Goal: Information Seeking & Learning: Compare options

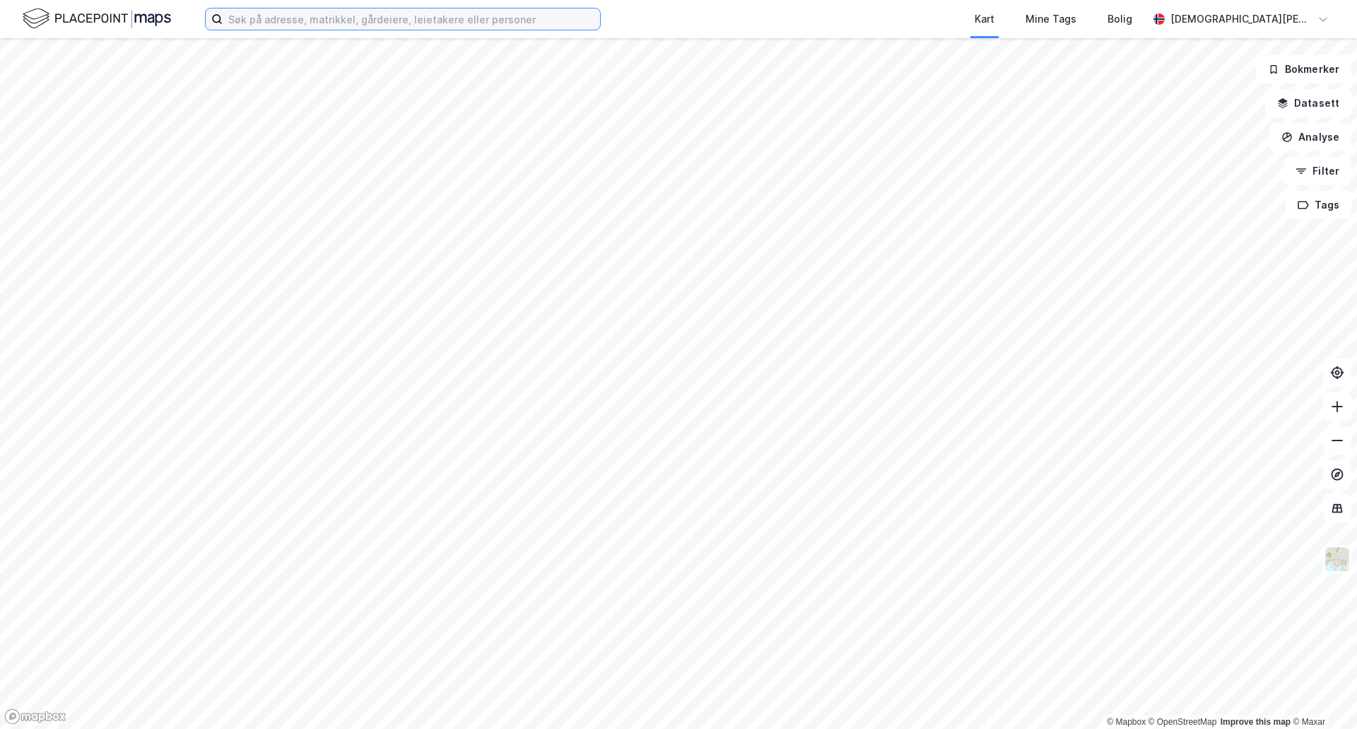
click at [365, 21] on input at bounding box center [411, 18] width 377 height 21
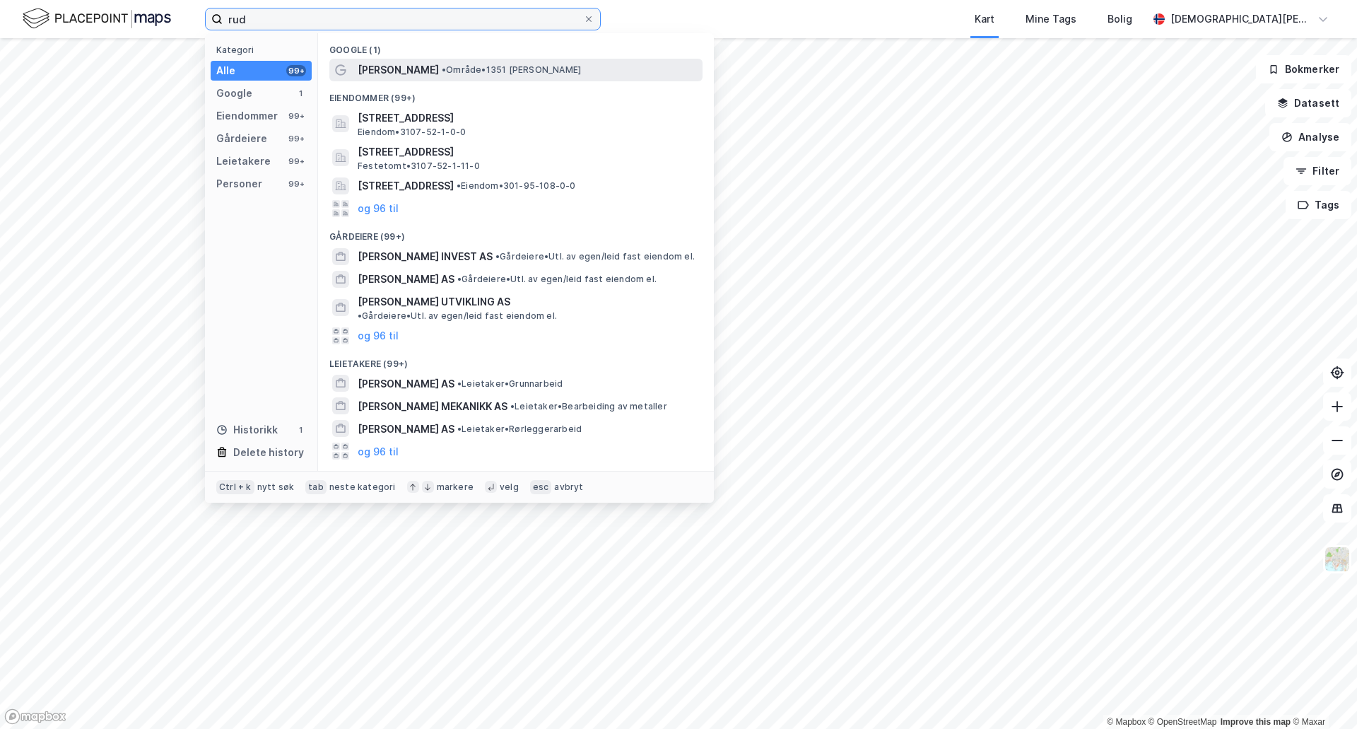
type input "rud"
click at [380, 62] on div "[PERSON_NAME] • Område • 1351 [PERSON_NAME]" at bounding box center [529, 70] width 342 height 17
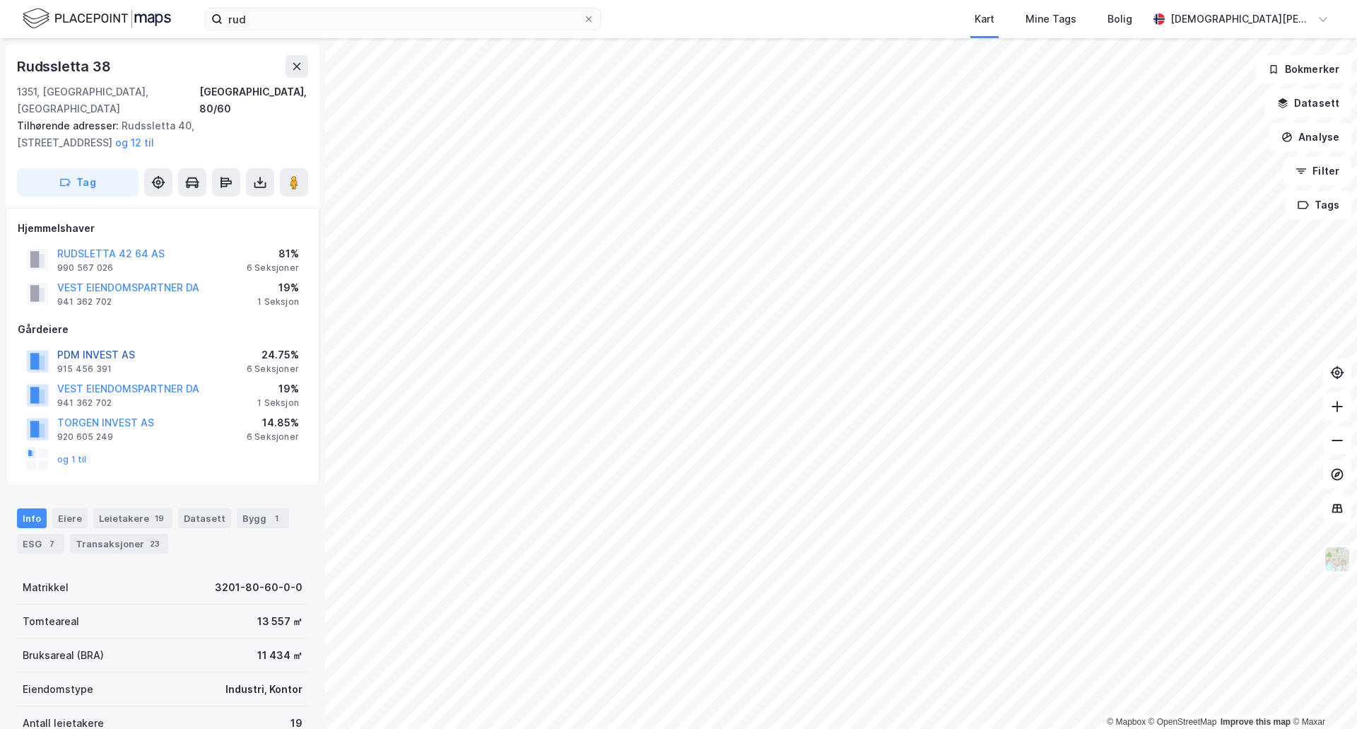
click at [0, 0] on button "PDM INVEST AS" at bounding box center [0, 0] width 0 height 0
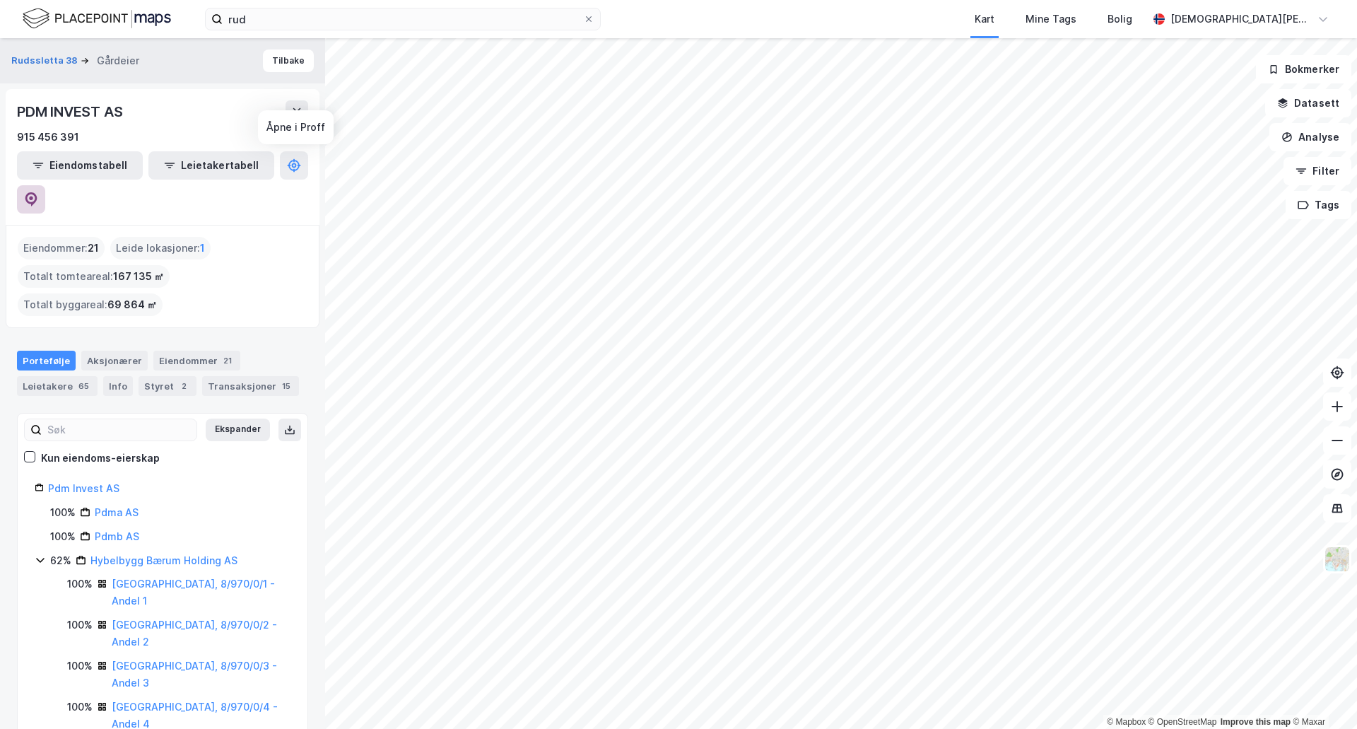
click at [37, 192] on icon at bounding box center [31, 199] width 12 height 14
click at [279, 53] on button "Tilbake" at bounding box center [288, 60] width 51 height 23
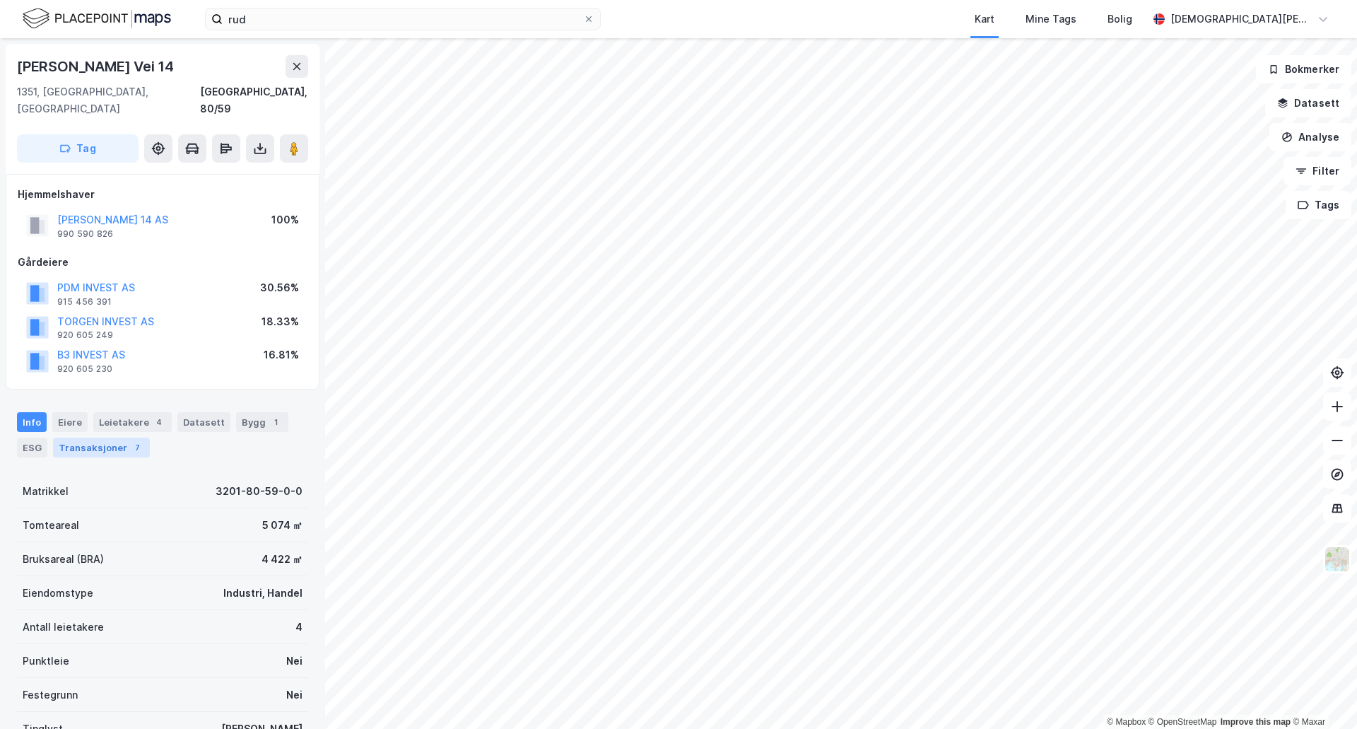
click at [90, 438] on div "Transaksjoner 7" at bounding box center [101, 448] width 97 height 20
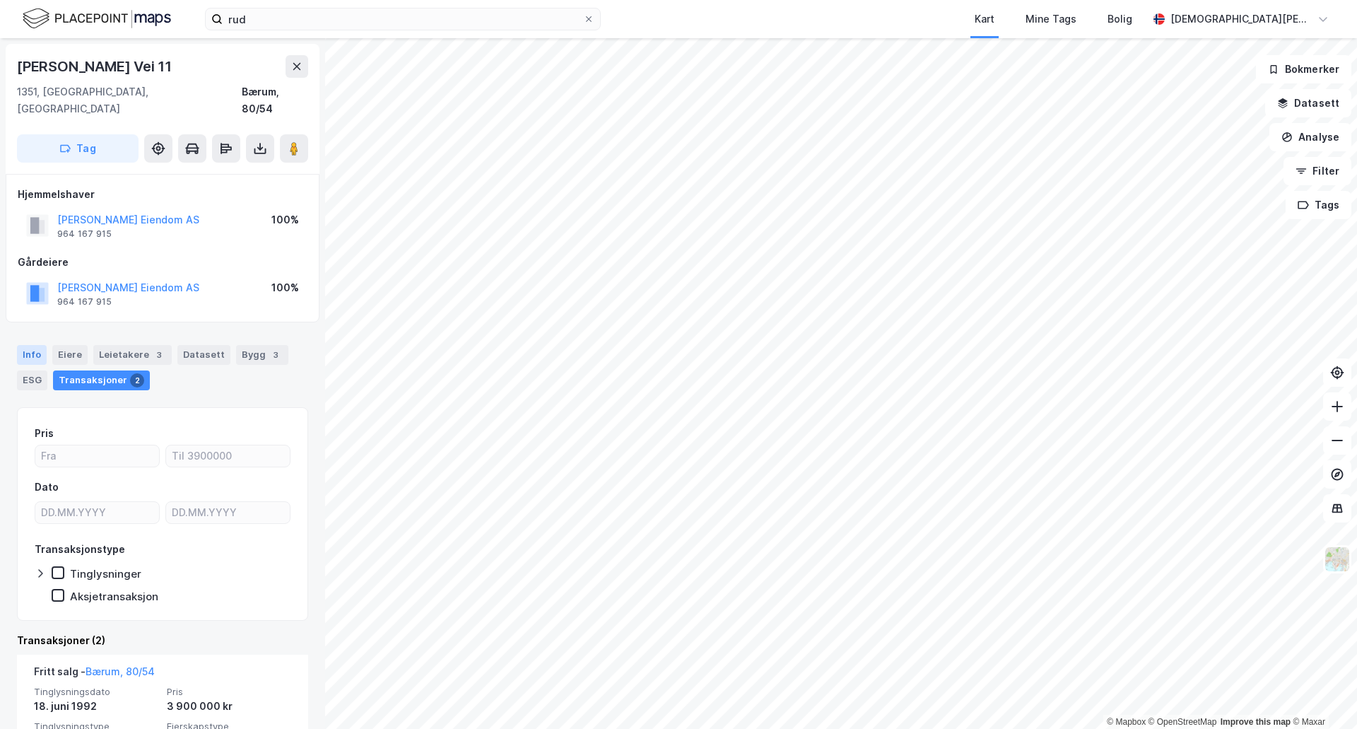
click at [27, 345] on div "Info" at bounding box center [32, 355] width 30 height 20
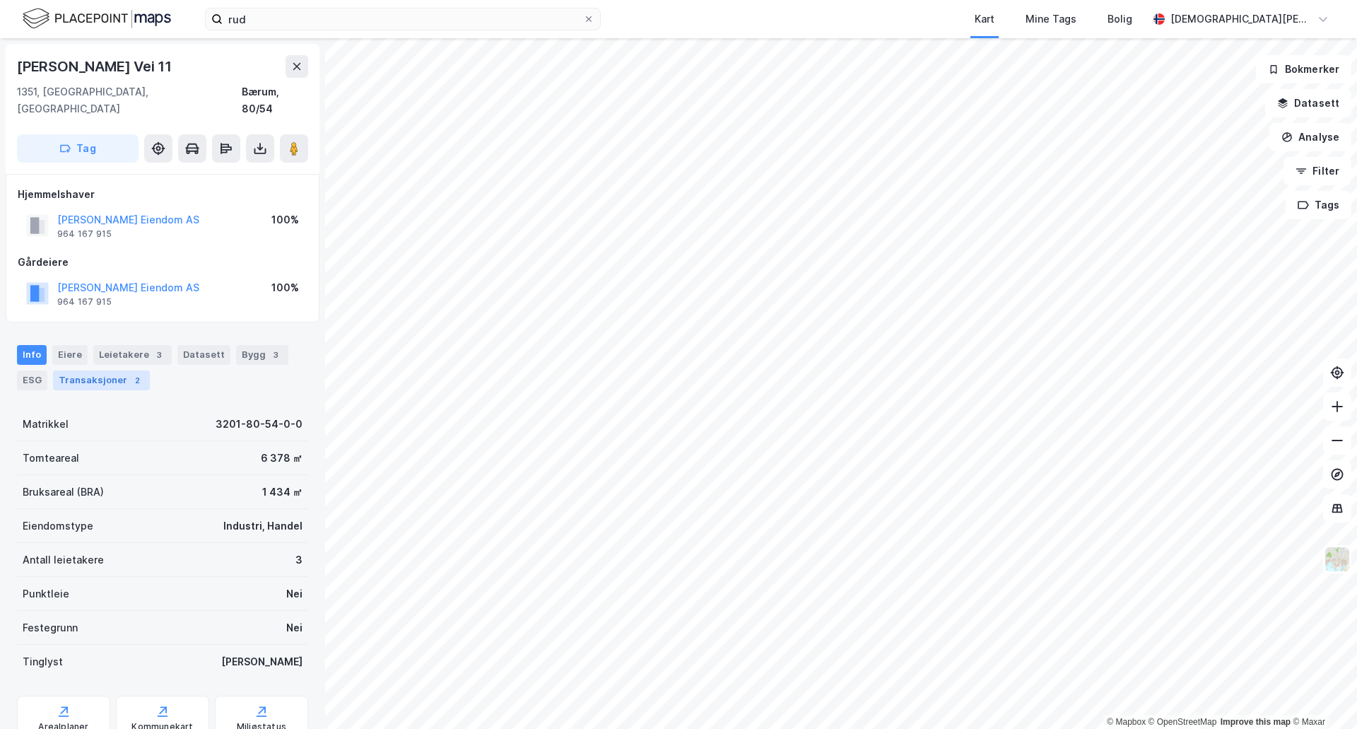
click at [77, 370] on div "Transaksjoner 2" at bounding box center [101, 380] width 97 height 20
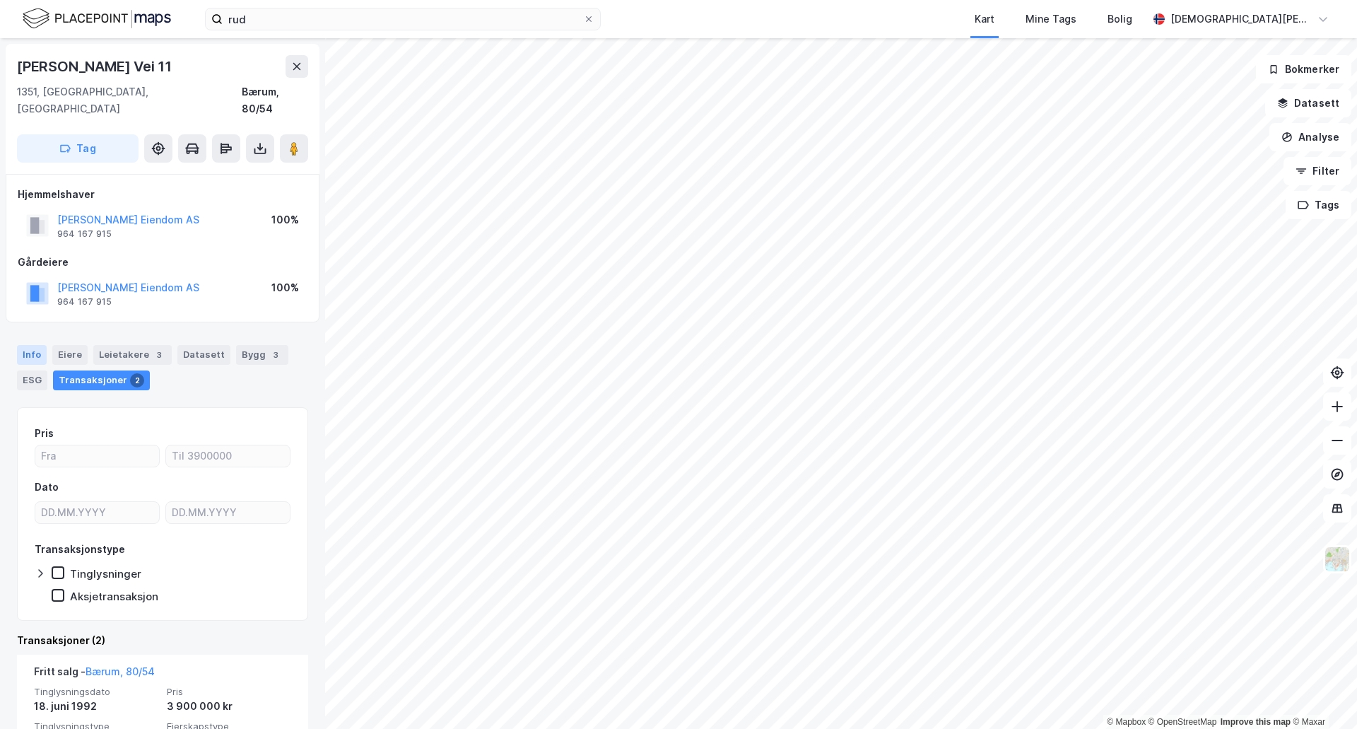
click at [19, 345] on div "Info" at bounding box center [32, 355] width 30 height 20
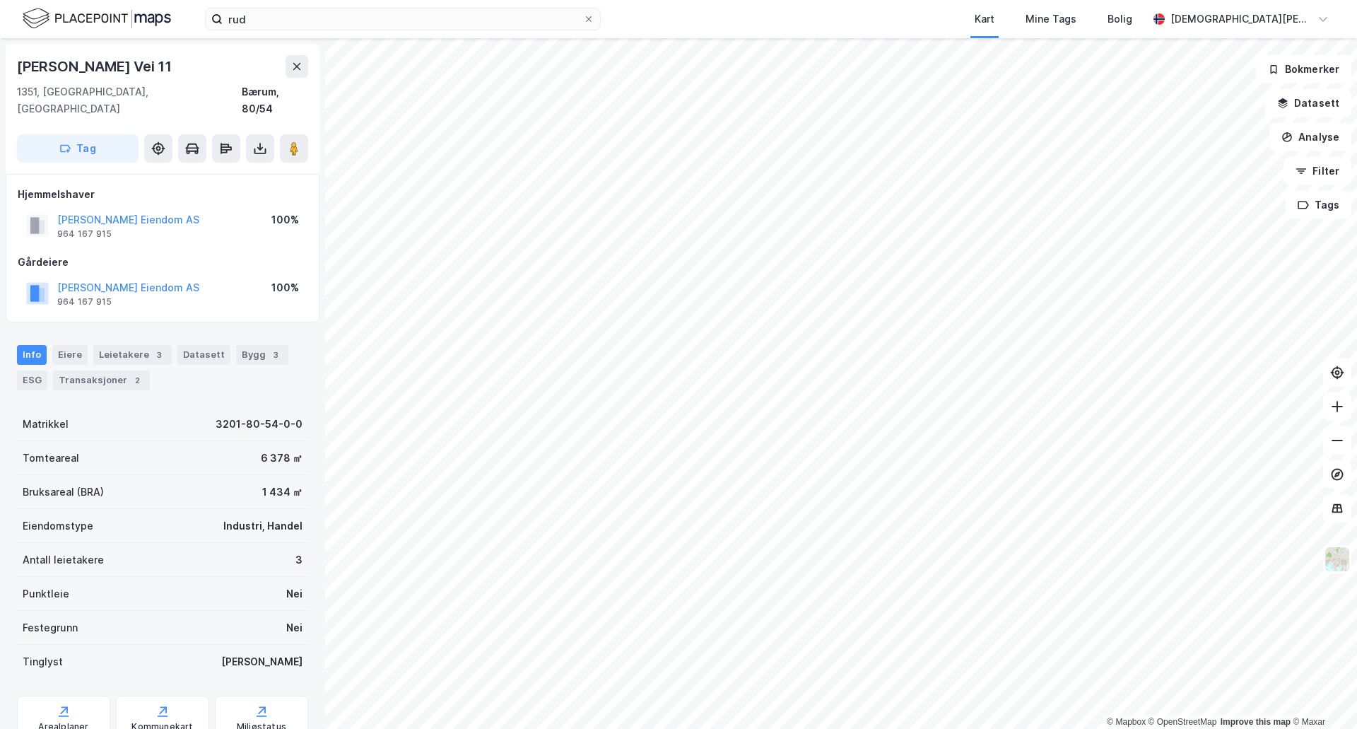
scroll to position [4, 0]
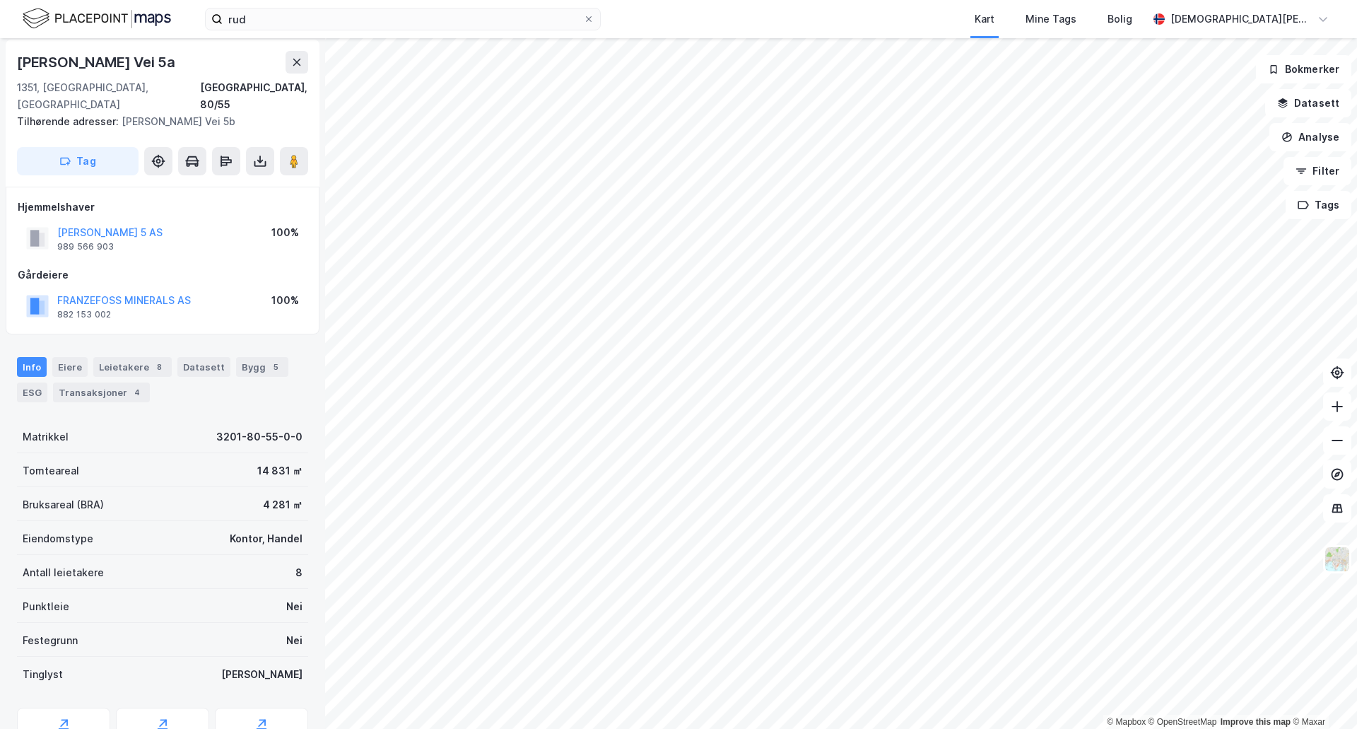
scroll to position [4, 0]
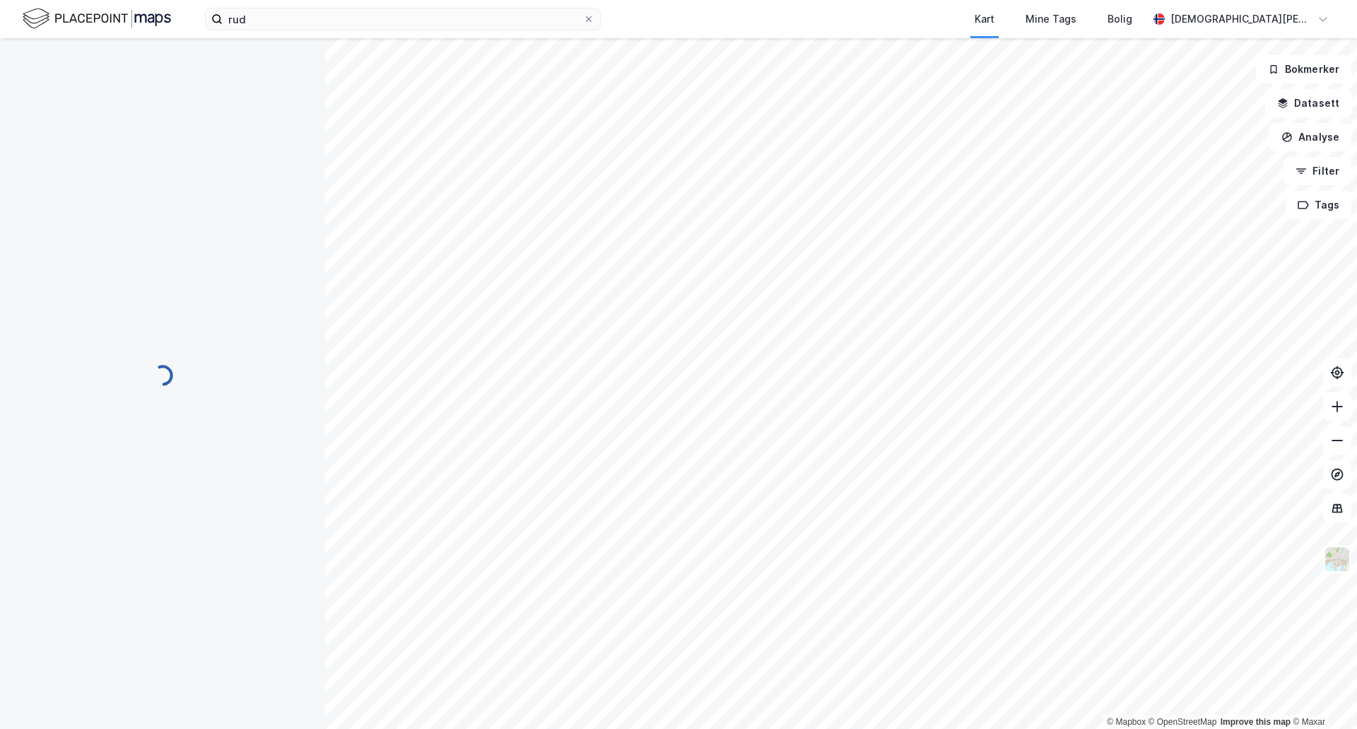
scroll to position [4, 0]
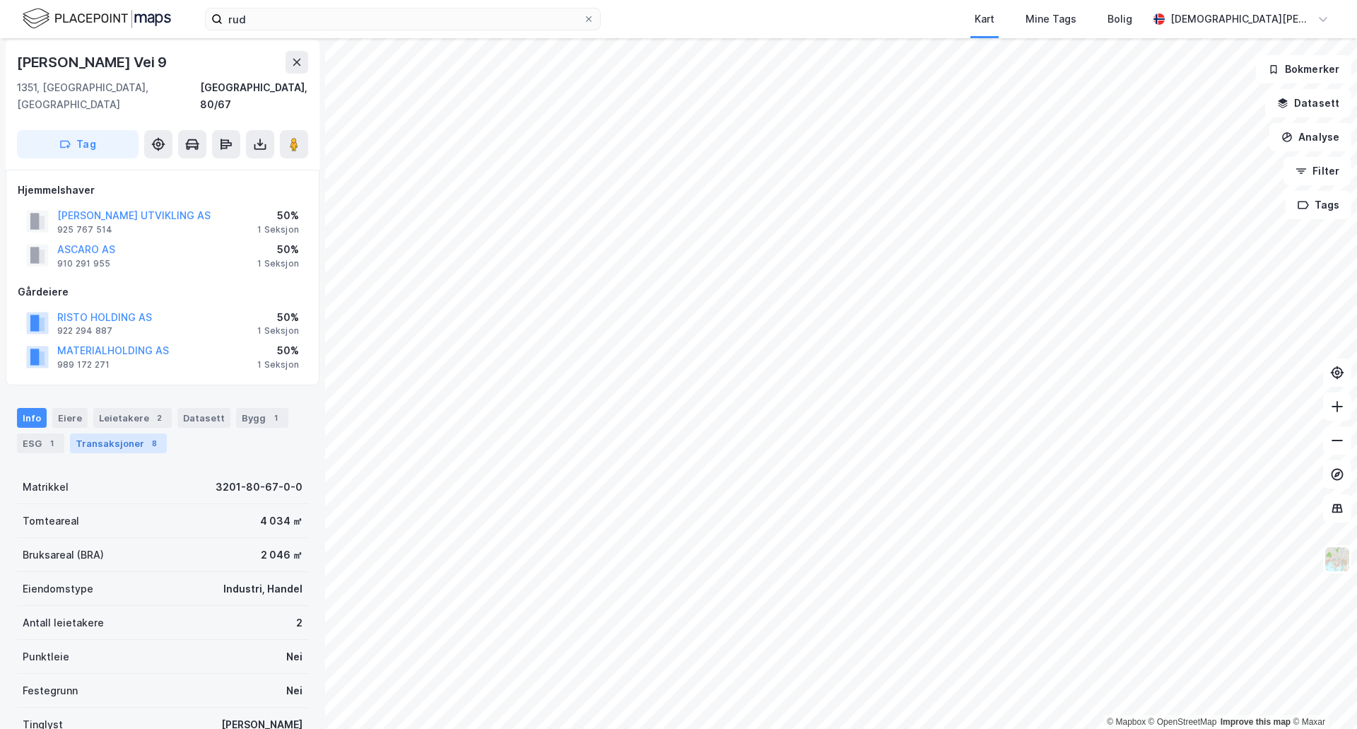
click at [81, 433] on div "Transaksjoner 8" at bounding box center [118, 443] width 97 height 20
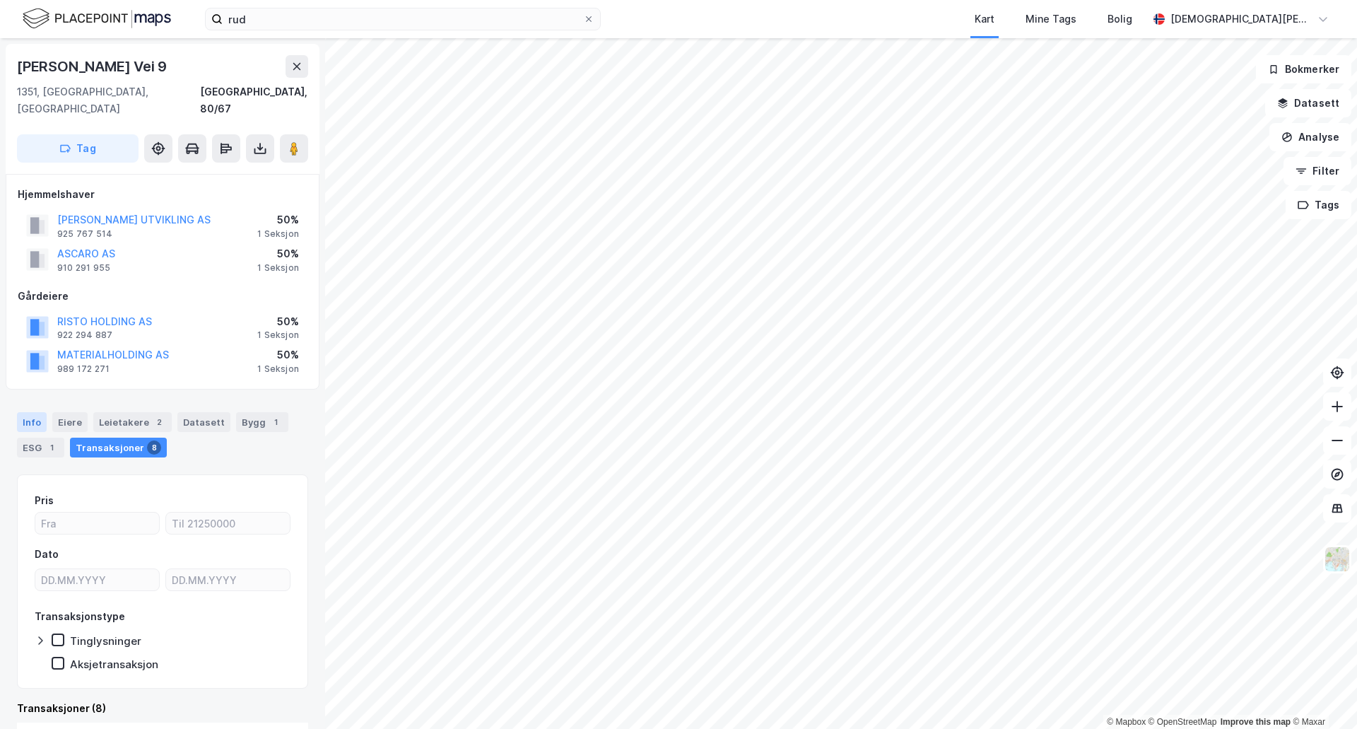
click at [29, 412] on div "Info" at bounding box center [32, 422] width 30 height 20
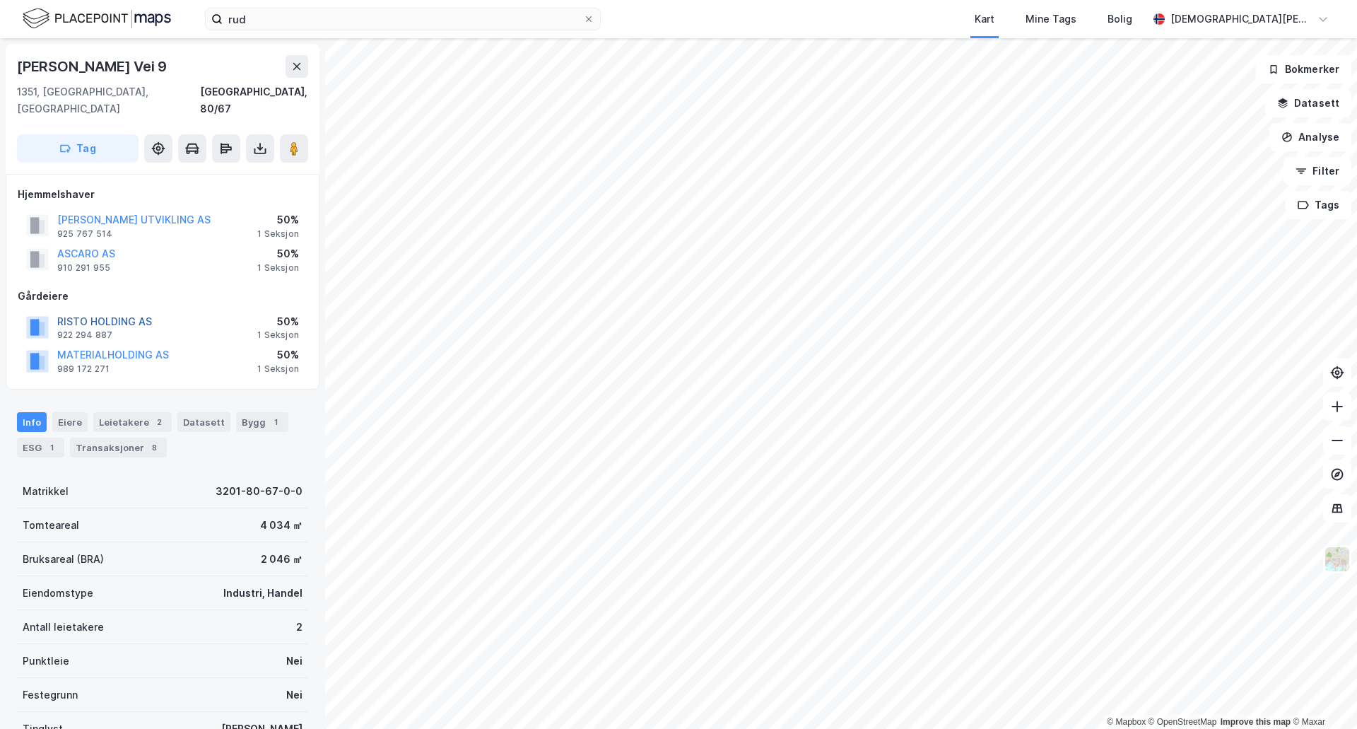
click at [0, 0] on button "RISTO HOLDING AS" at bounding box center [0, 0] width 0 height 0
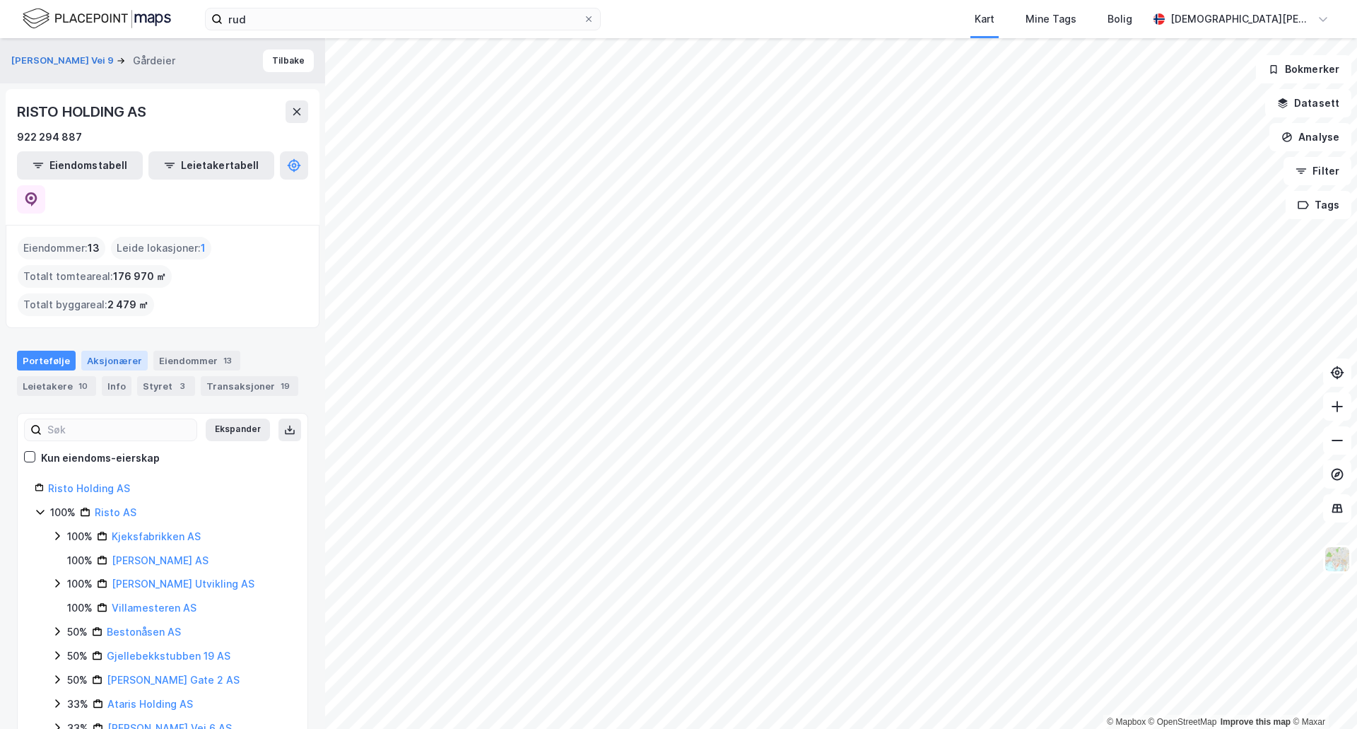
click at [92, 351] on div "Aksjonærer" at bounding box center [114, 361] width 66 height 20
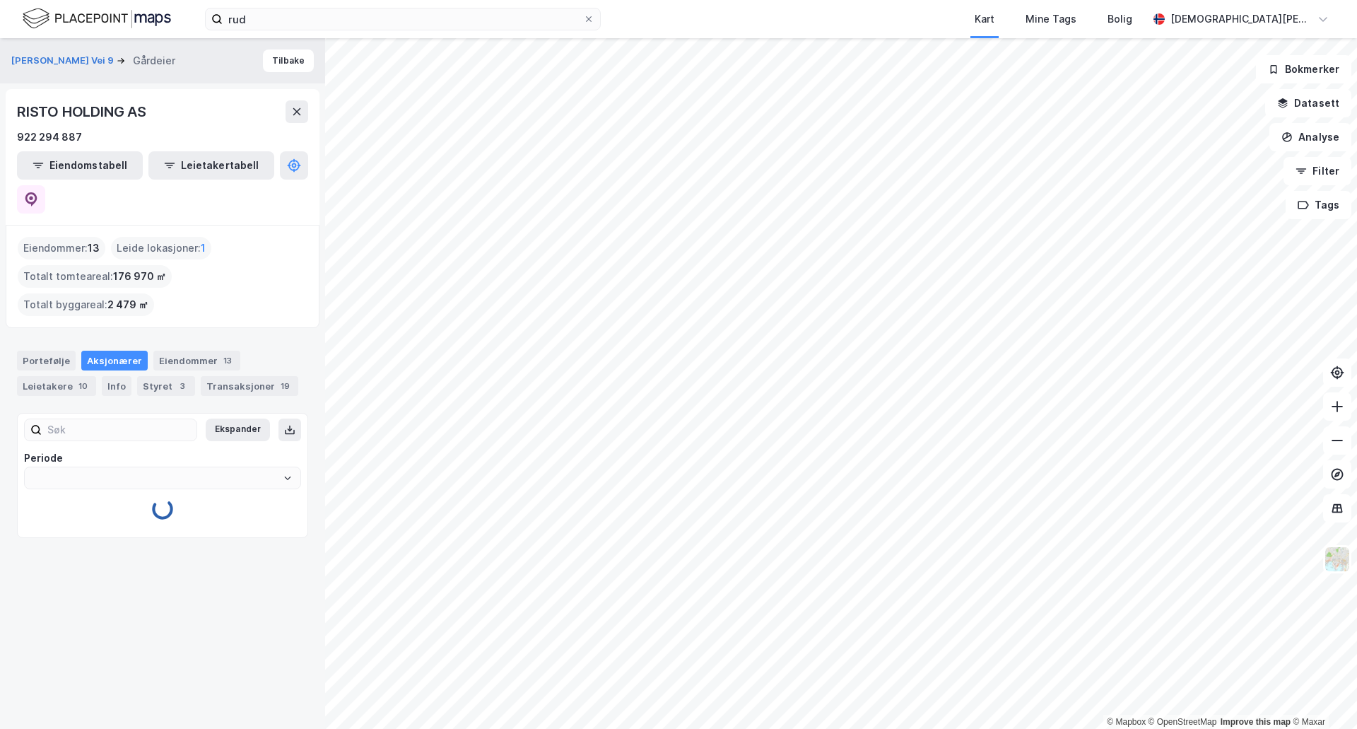
type input "Siste"
click at [45, 351] on div "Portefølje" at bounding box center [46, 361] width 59 height 20
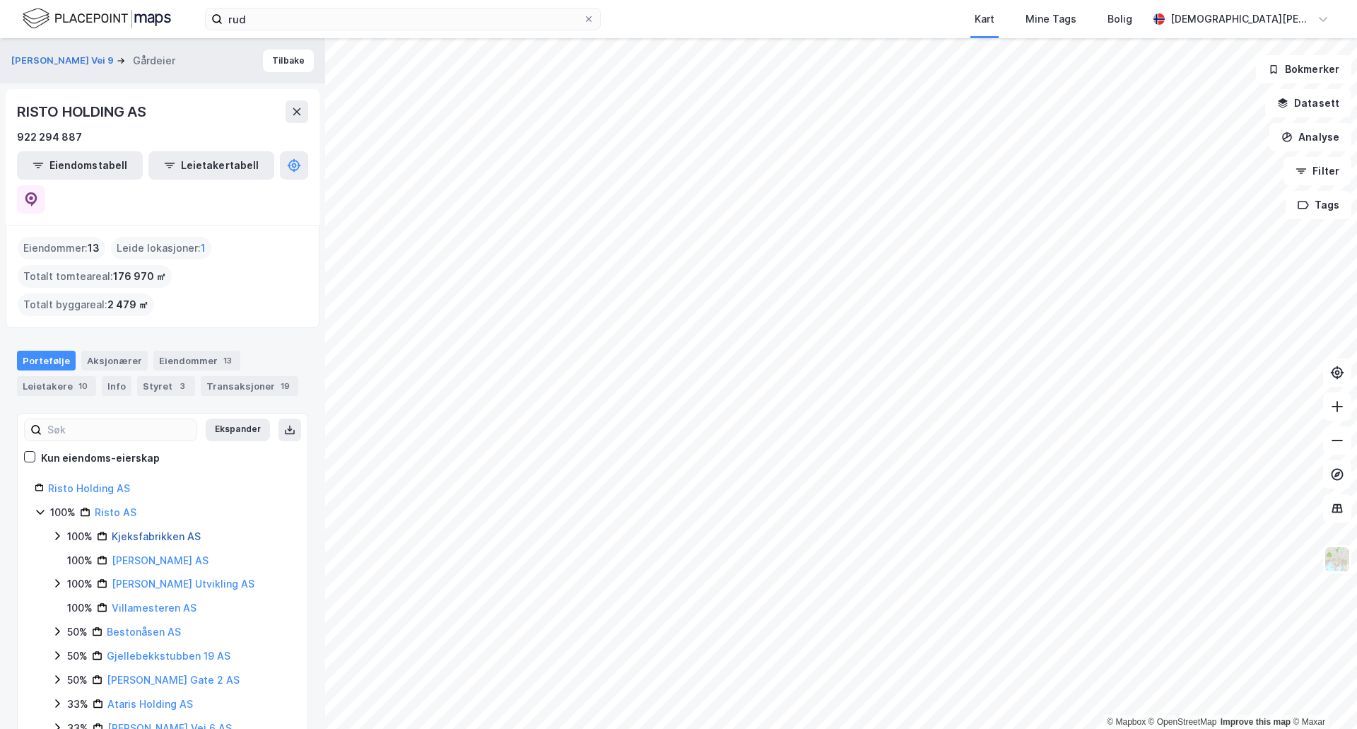
click at [155, 530] on link "Kjeksfabrikken AS" at bounding box center [156, 536] width 89 height 12
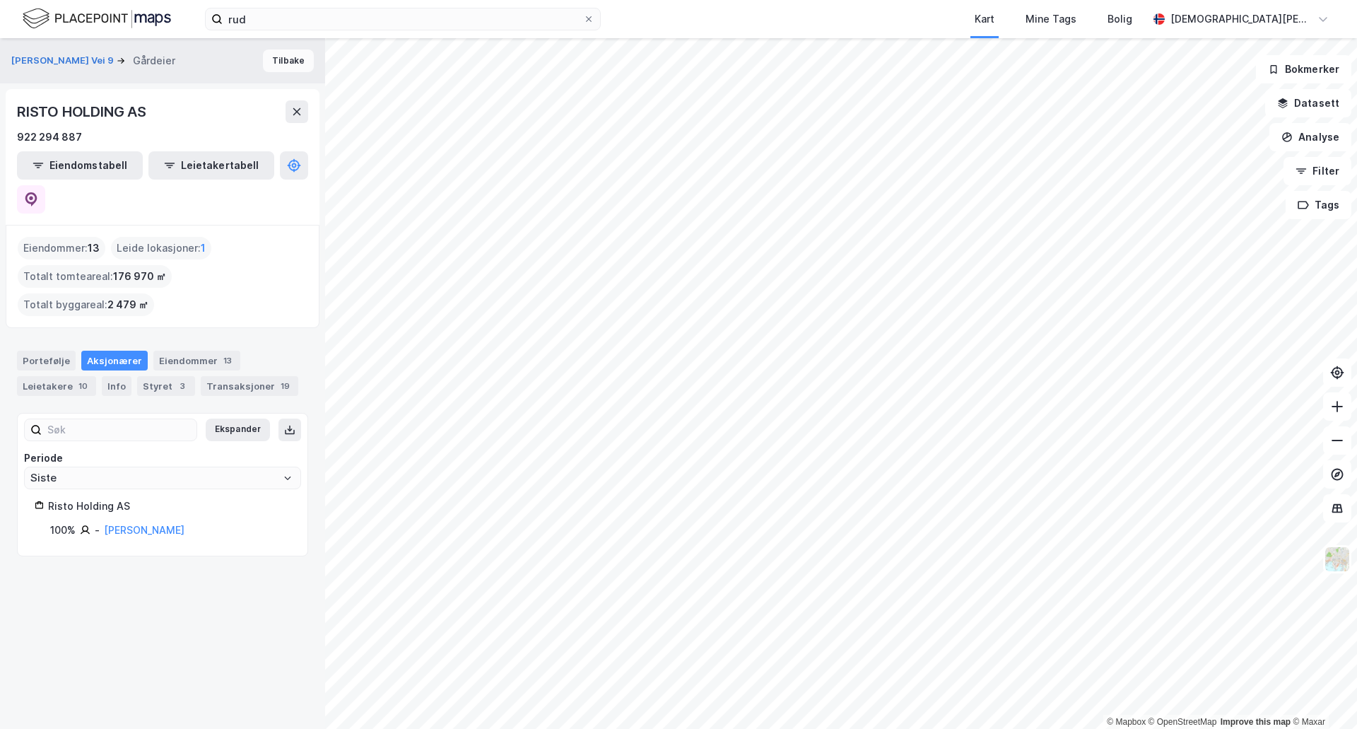
click at [263, 59] on button "Tilbake" at bounding box center [288, 60] width 51 height 23
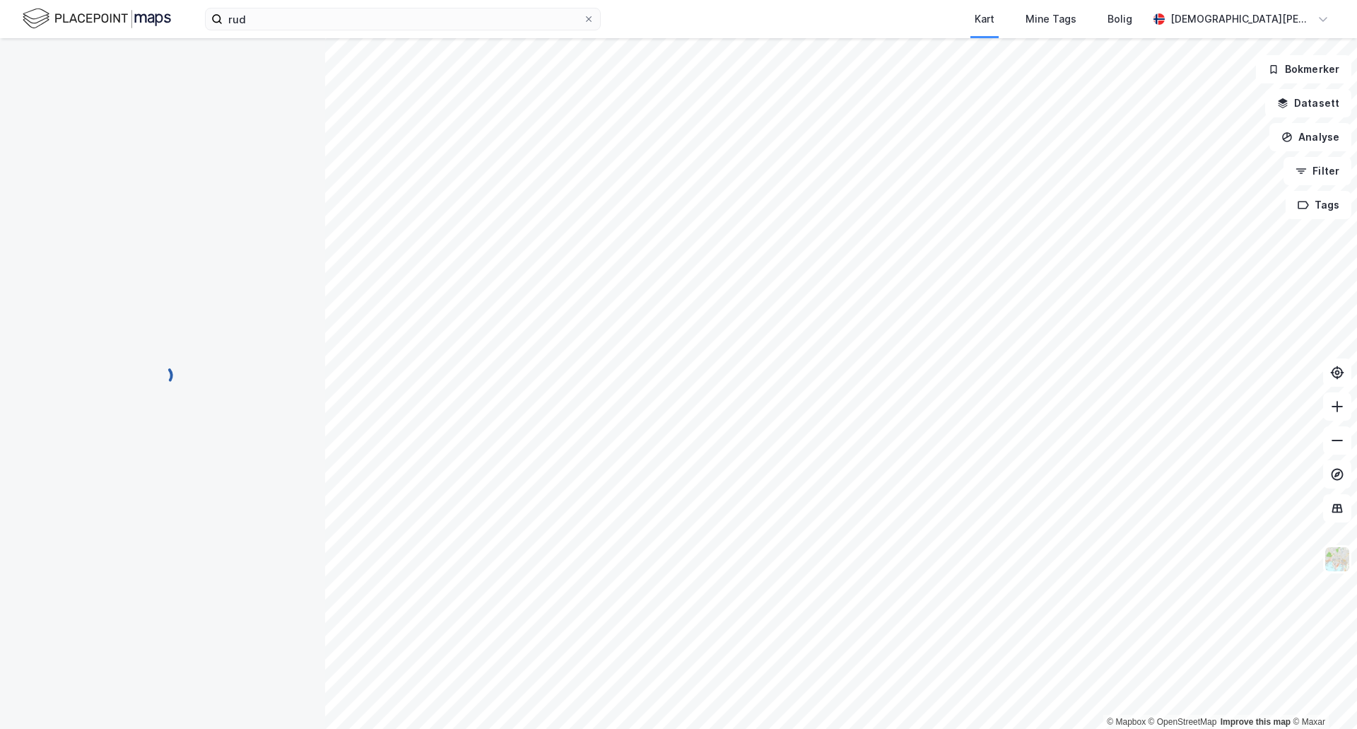
scroll to position [1, 0]
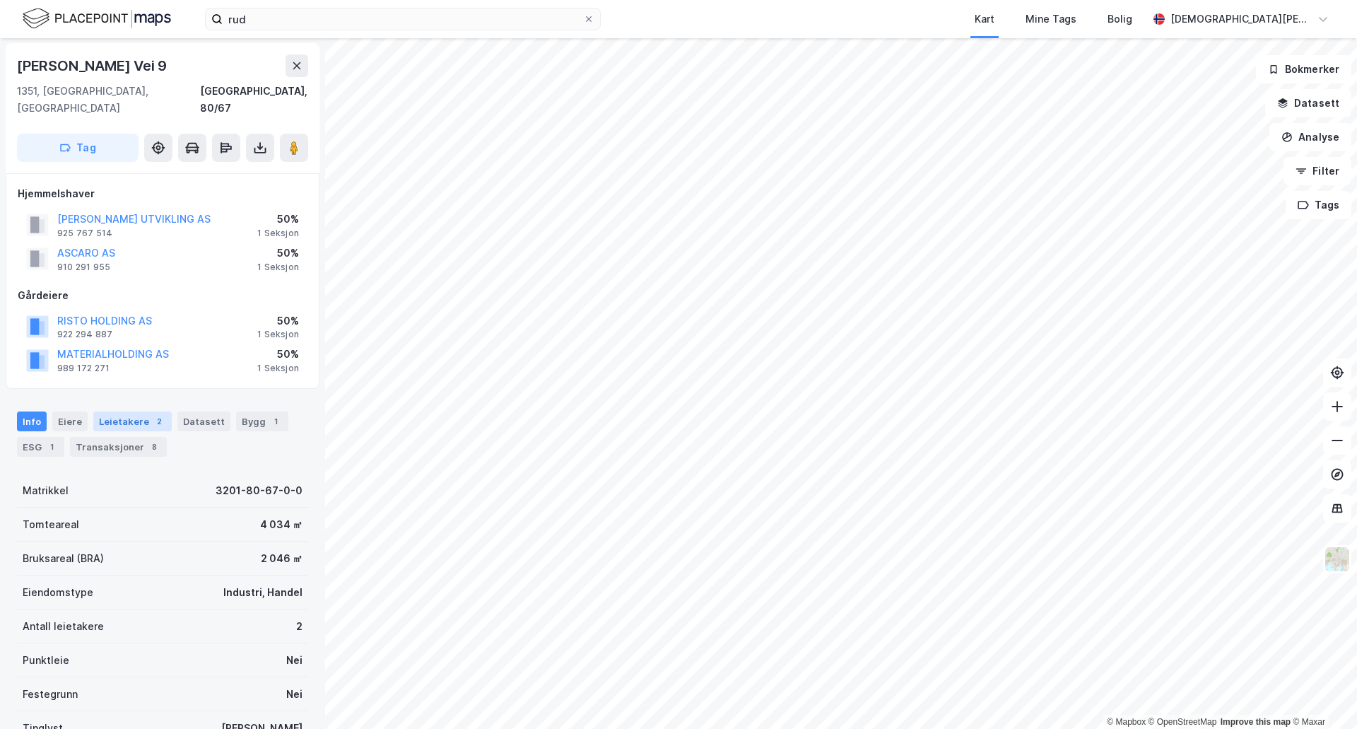
click at [106, 411] on div "Leietakere 2" at bounding box center [132, 421] width 78 height 20
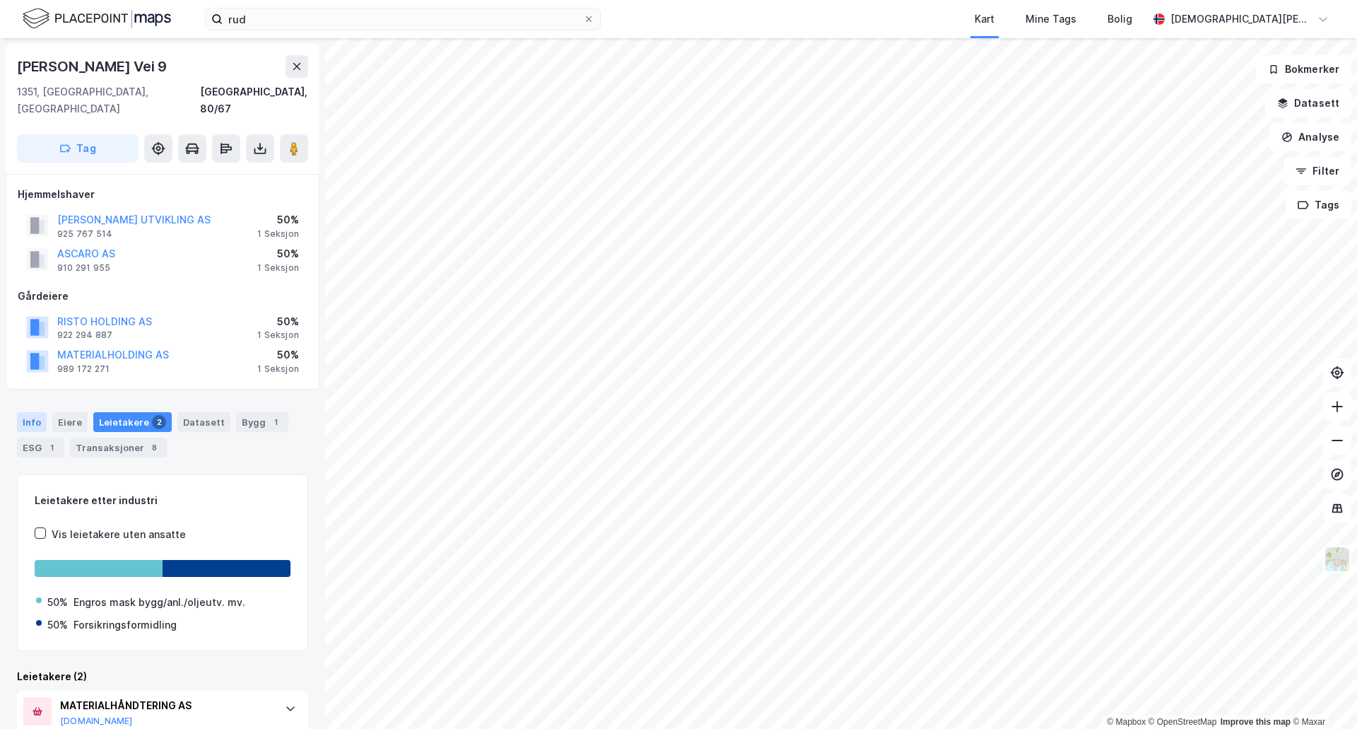
click at [35, 412] on div "Info" at bounding box center [32, 422] width 30 height 20
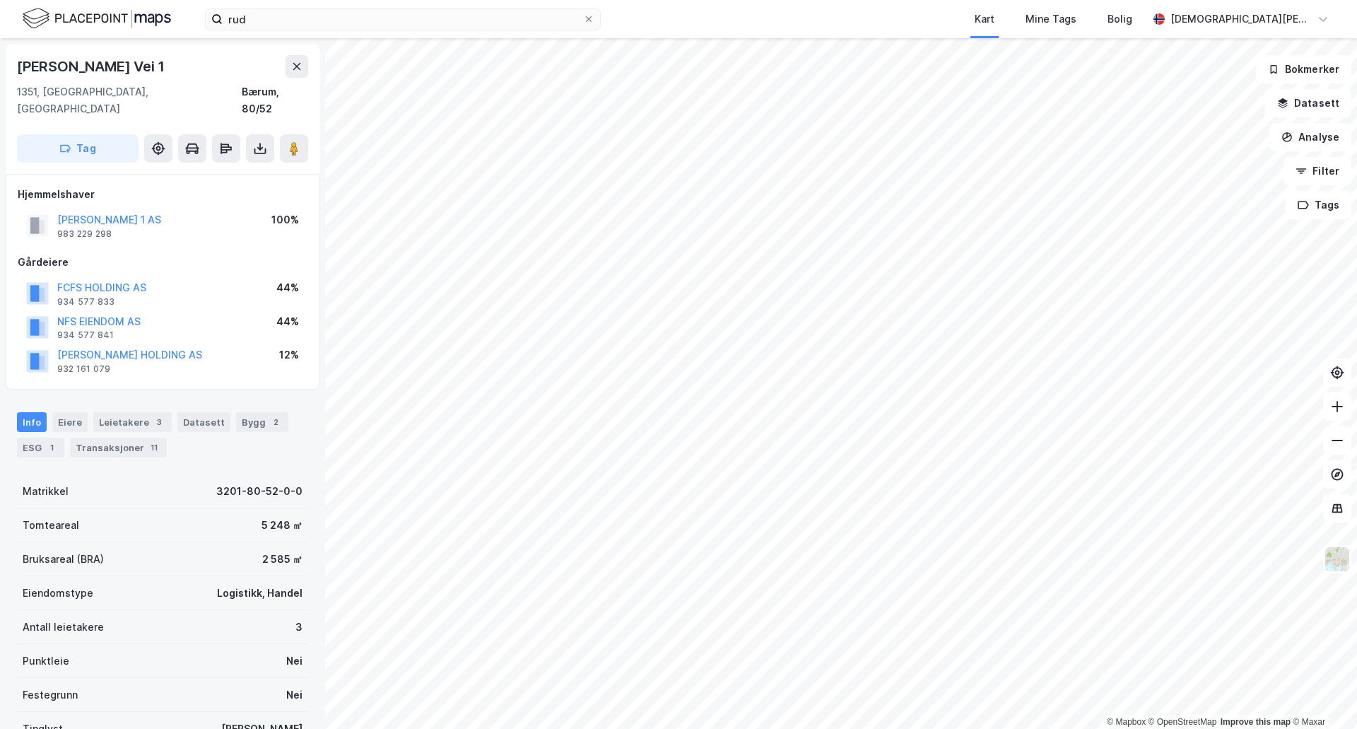
scroll to position [1, 0]
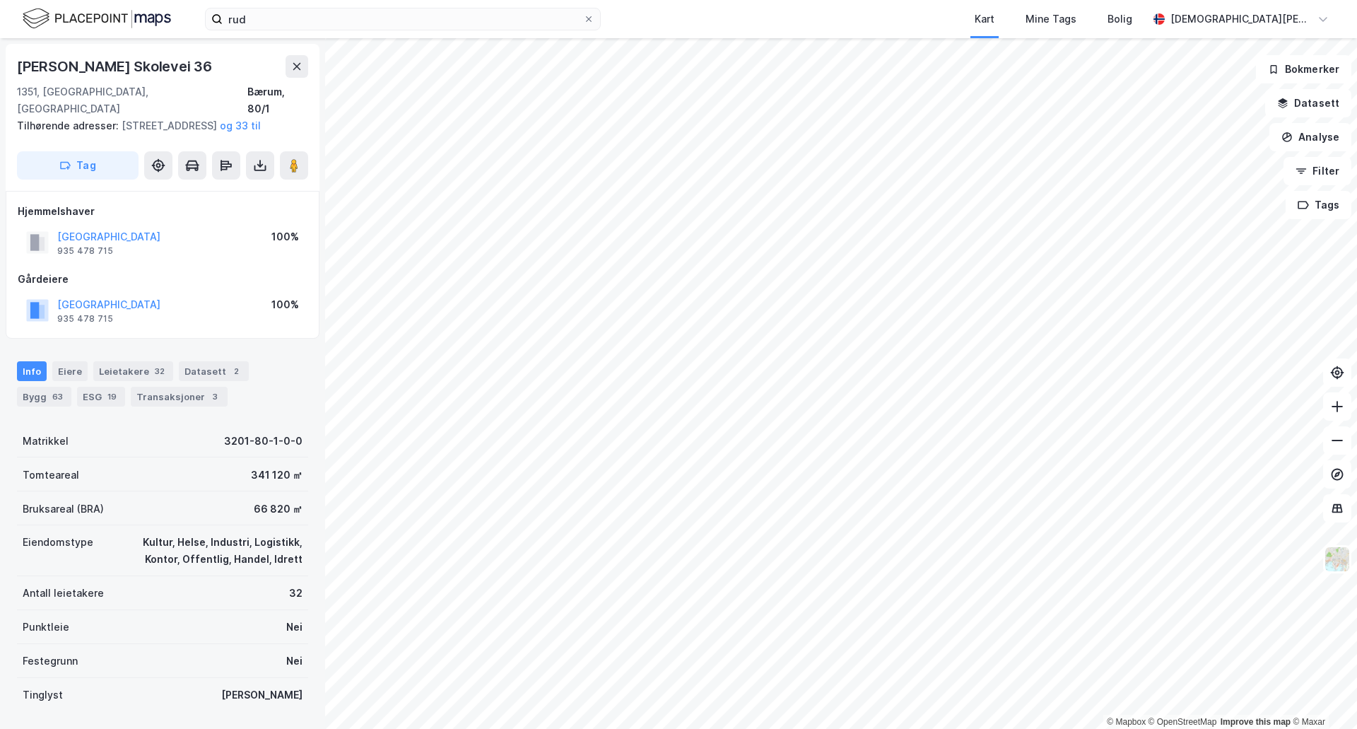
scroll to position [1, 0]
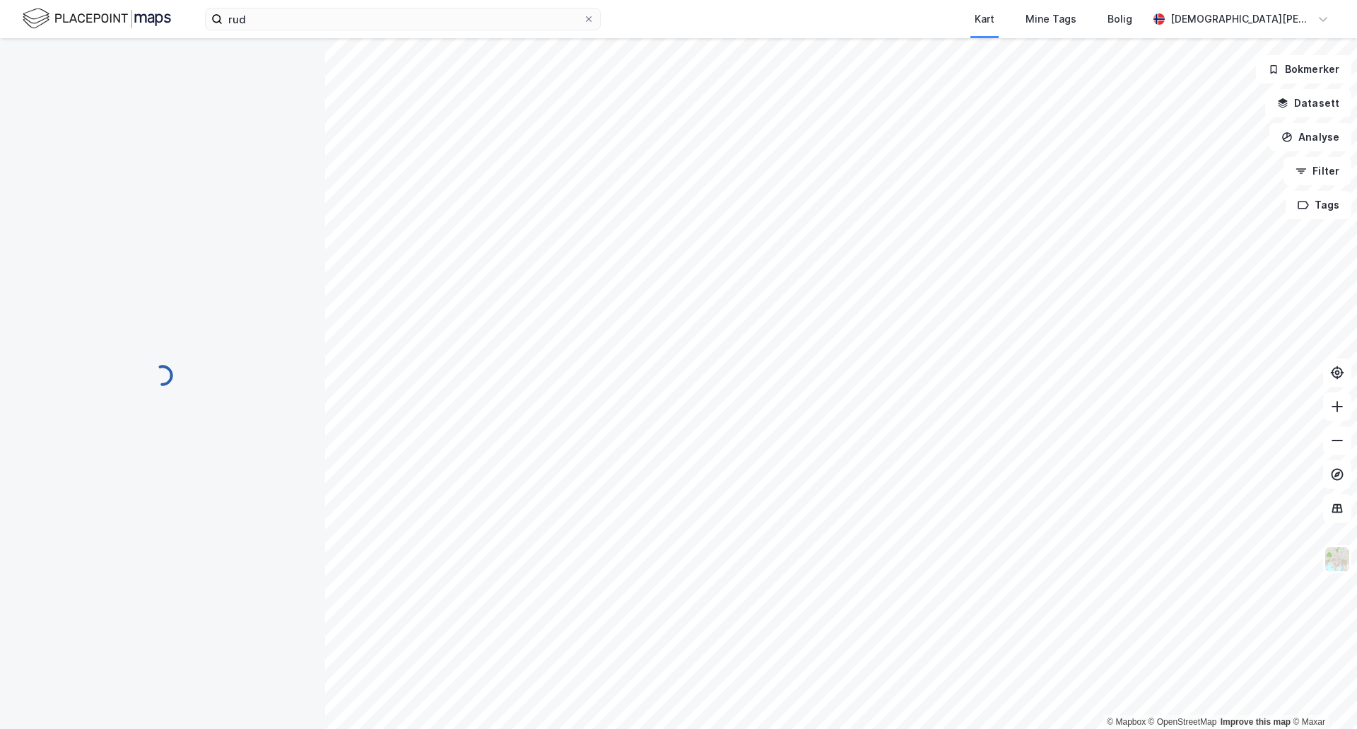
scroll to position [1, 0]
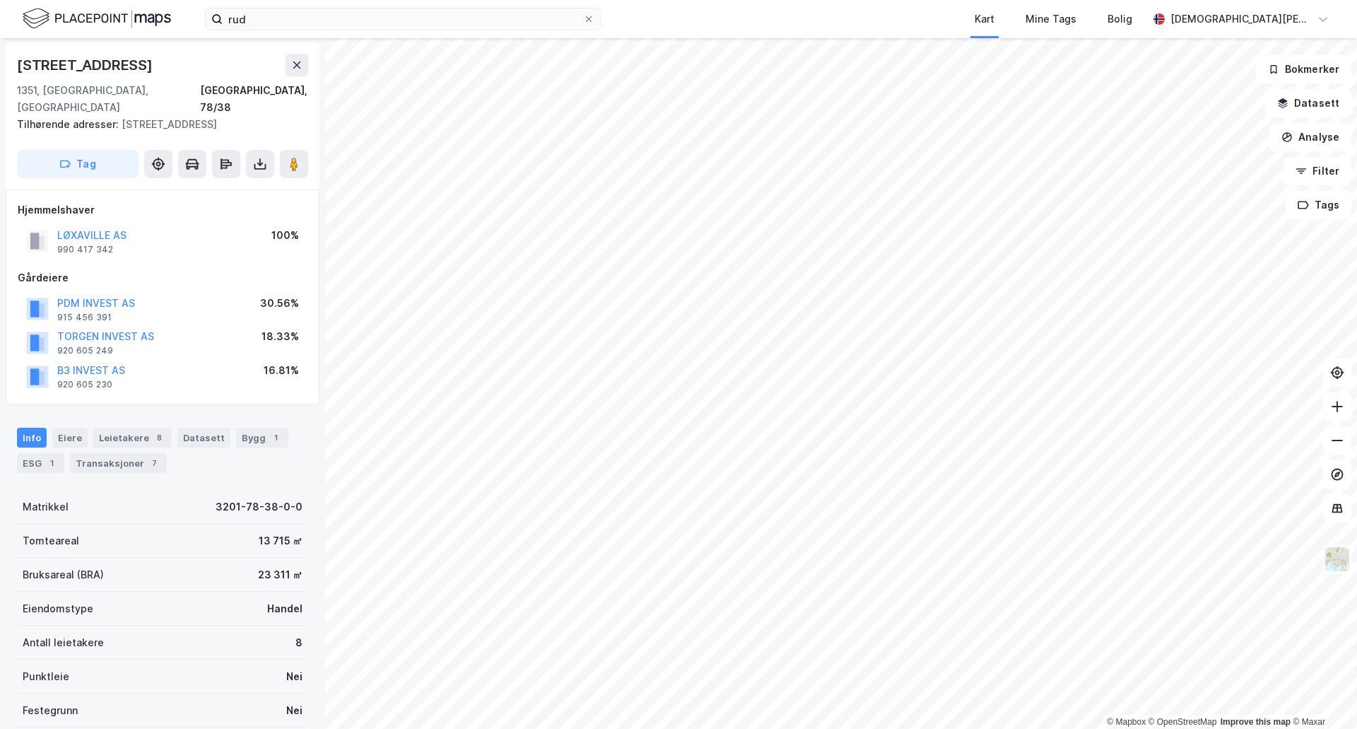
scroll to position [1, 0]
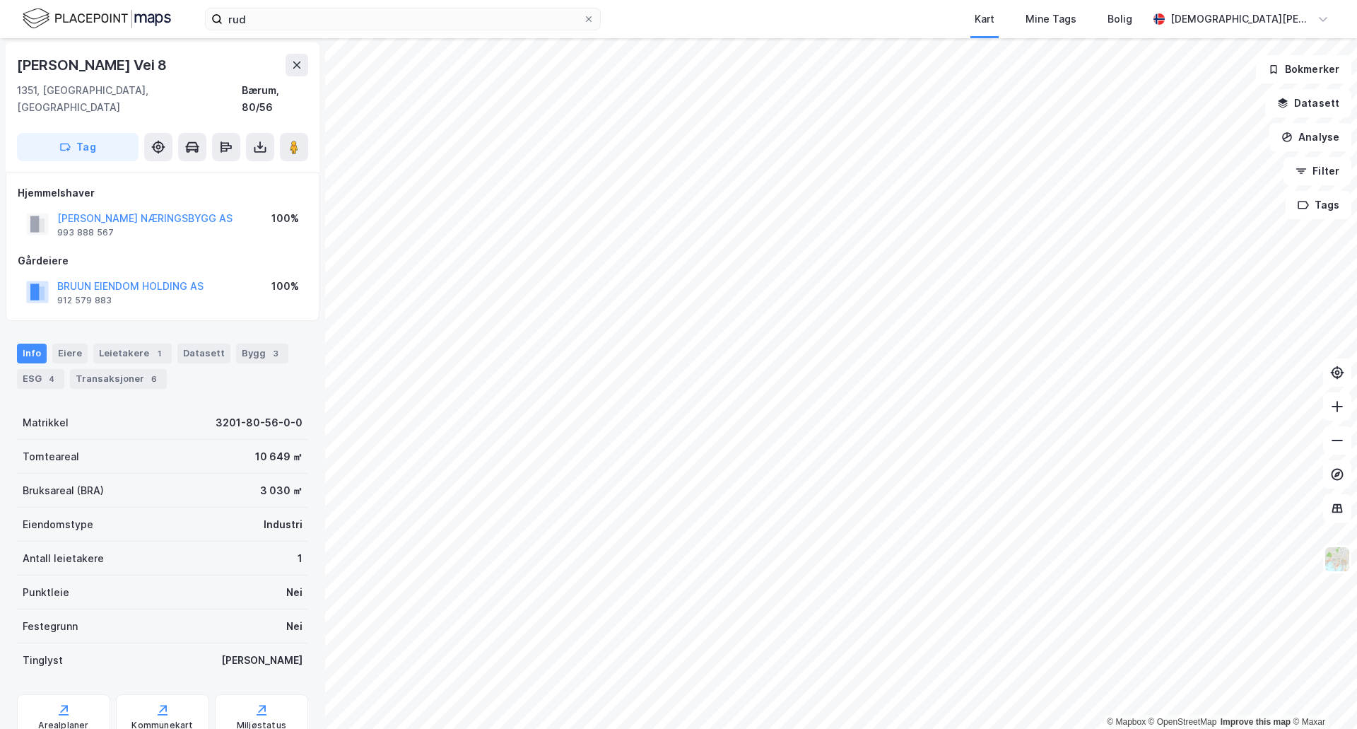
scroll to position [1, 0]
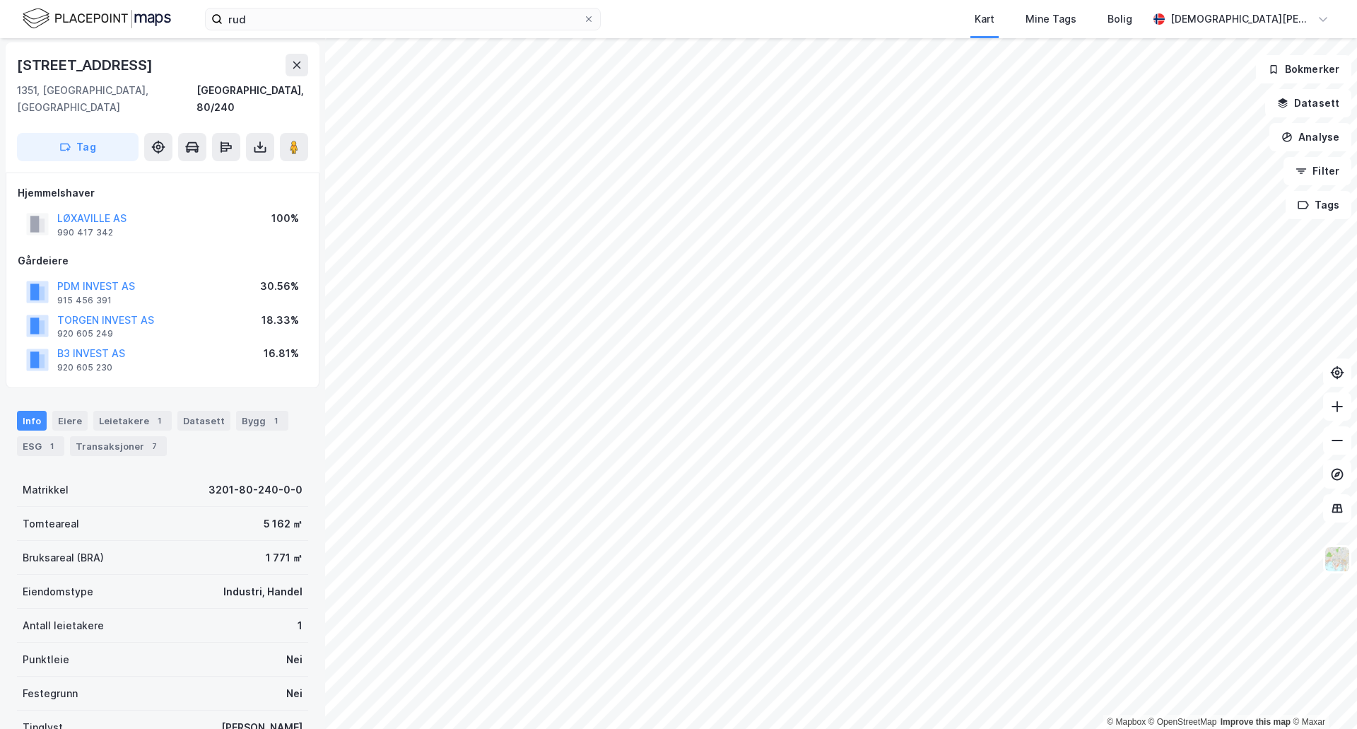
scroll to position [1, 0]
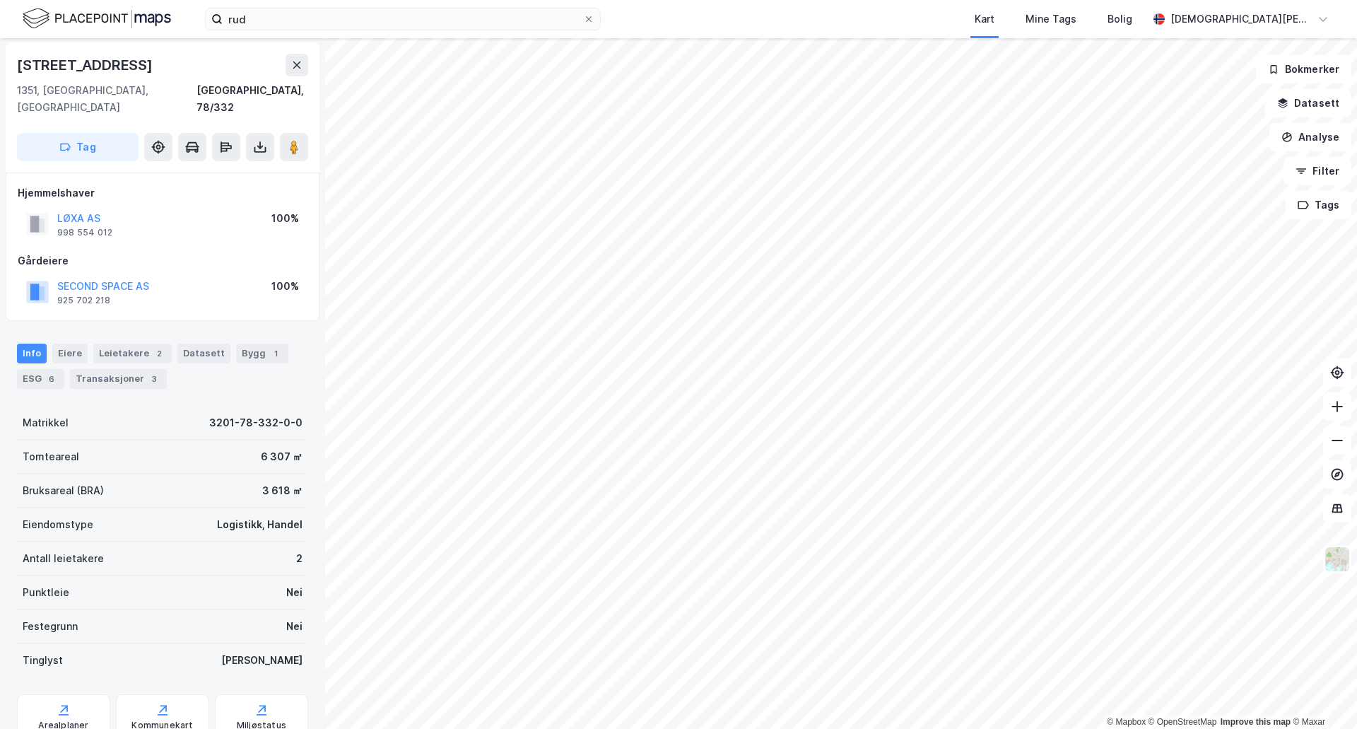
scroll to position [1, 0]
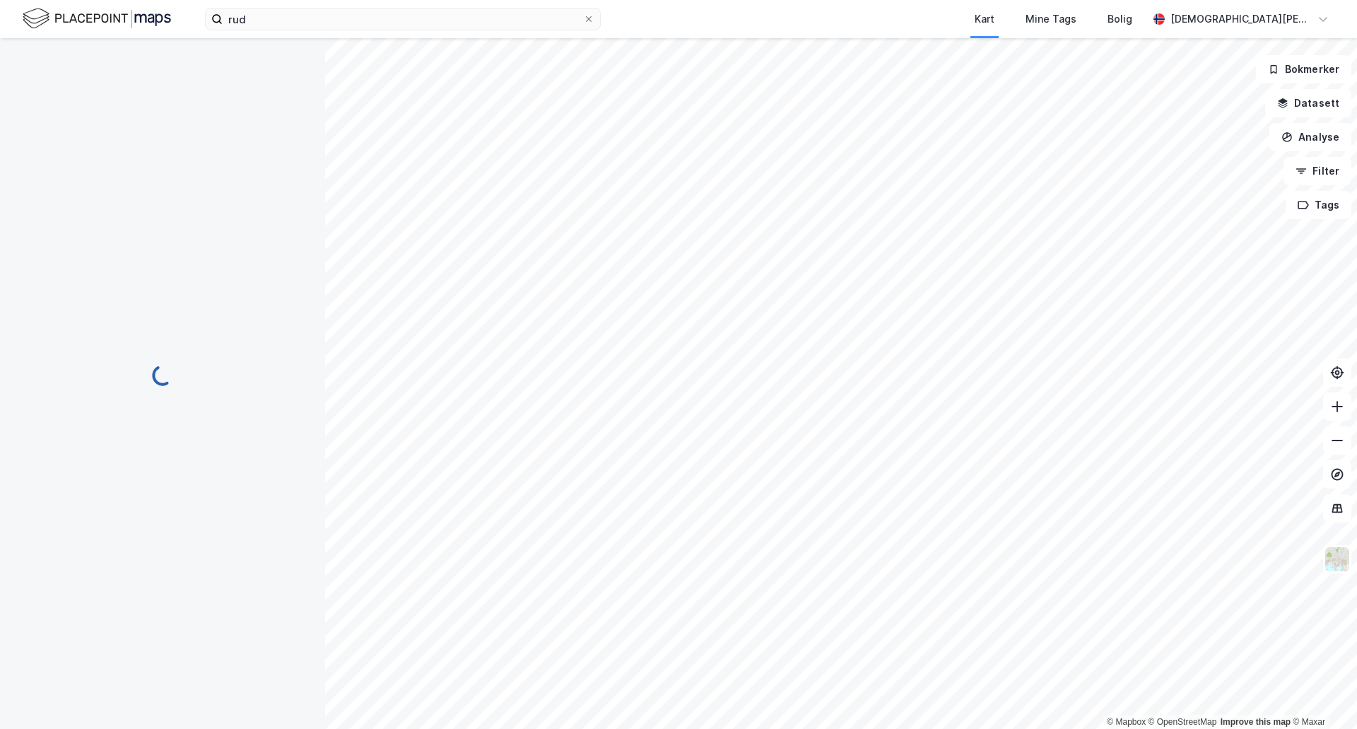
scroll to position [1, 0]
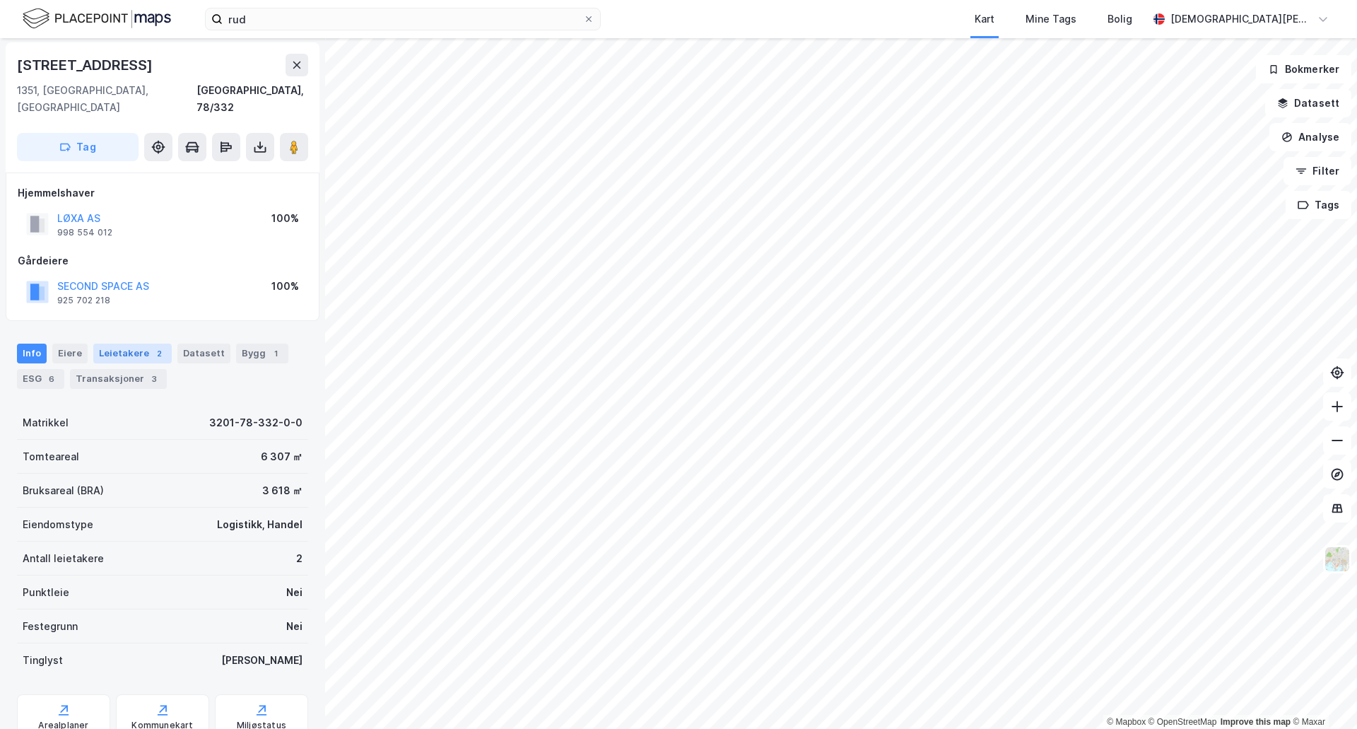
click at [117, 344] on div "Leietakere 2" at bounding box center [132, 354] width 78 height 20
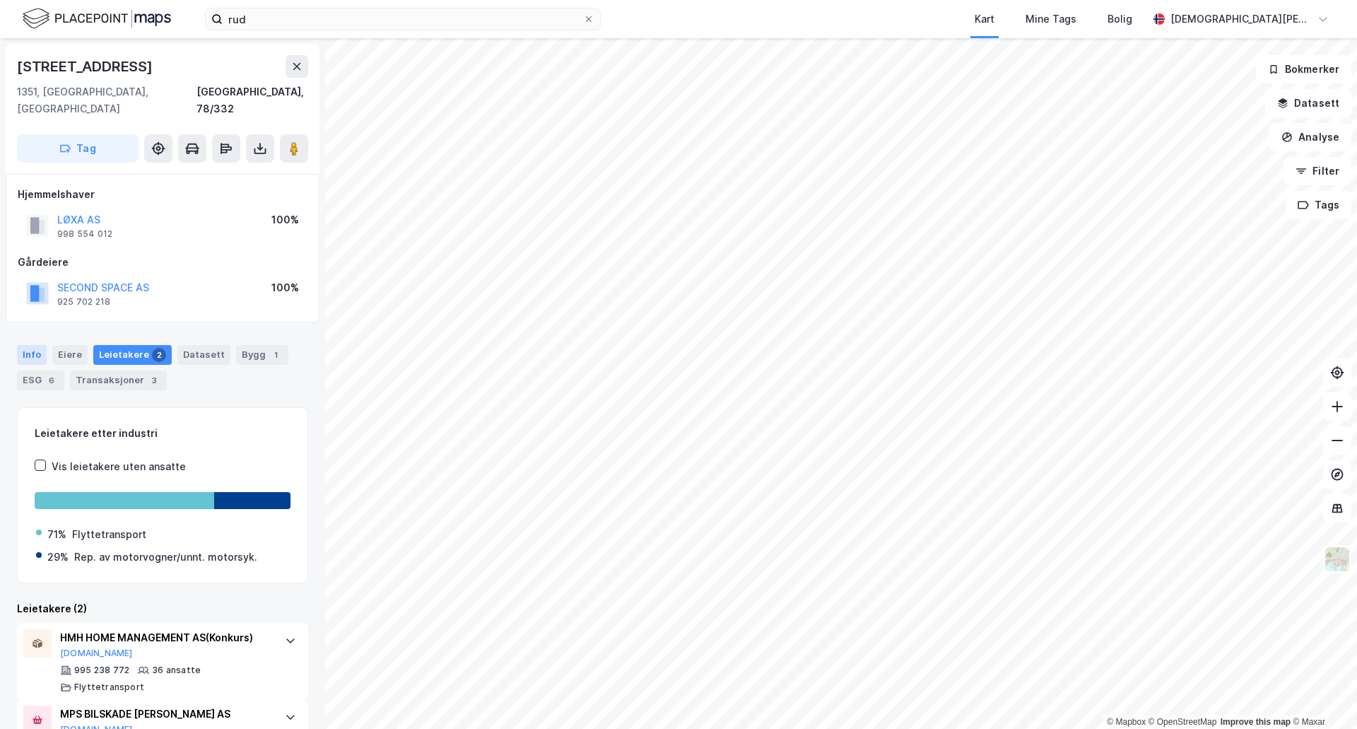
click at [33, 345] on div "Info" at bounding box center [32, 355] width 30 height 20
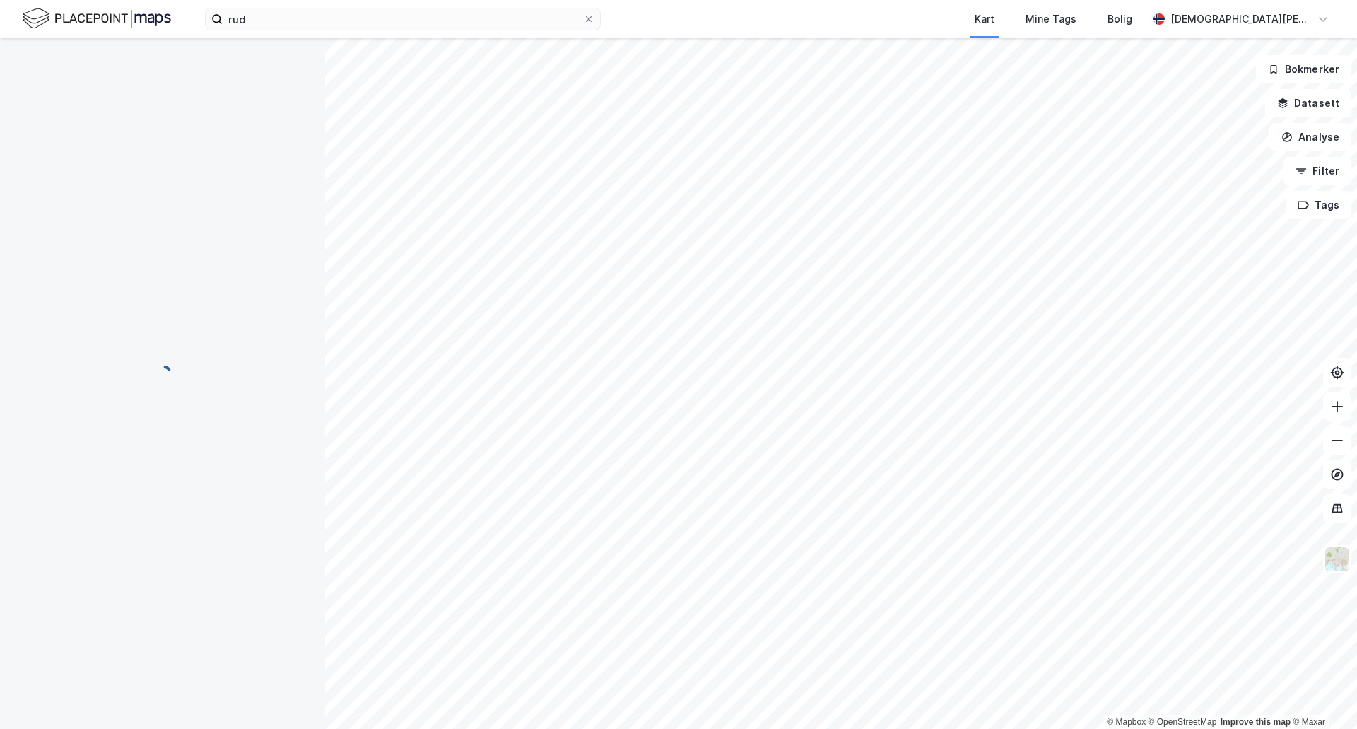
scroll to position [1, 0]
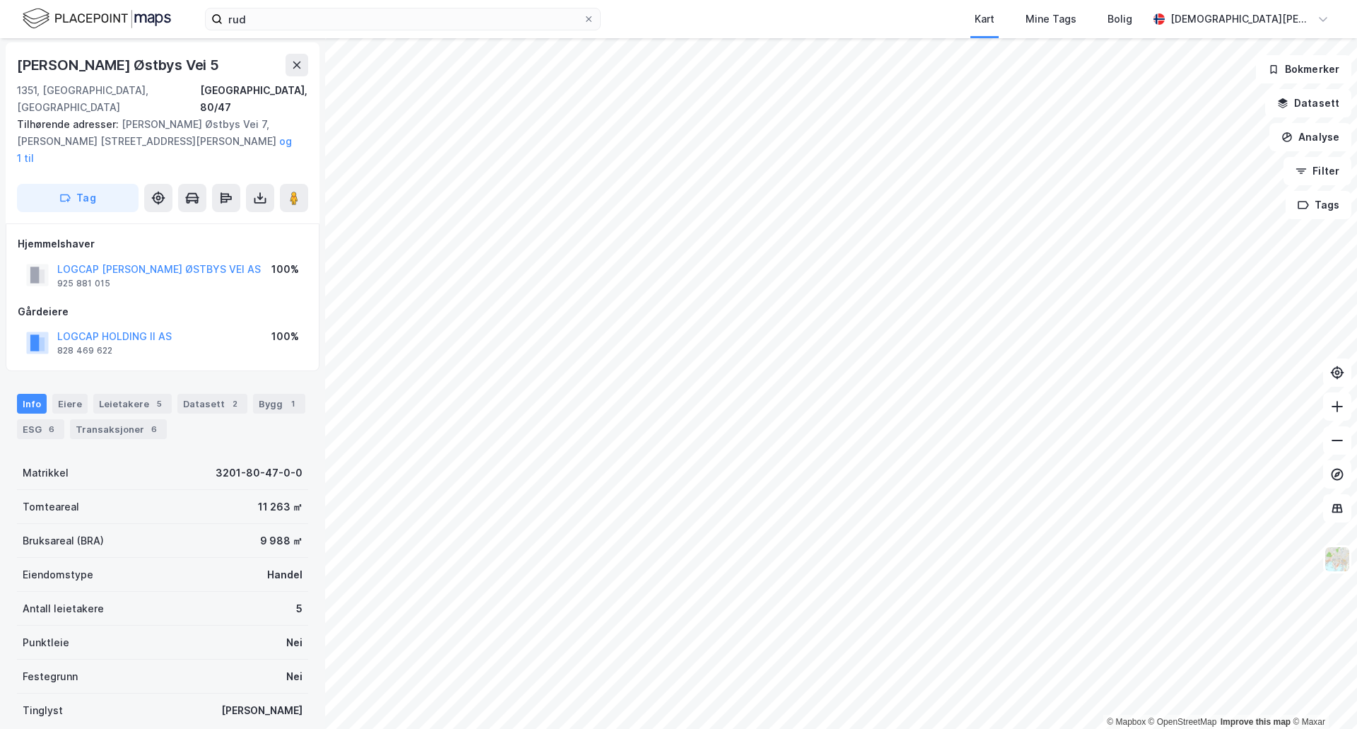
scroll to position [1, 0]
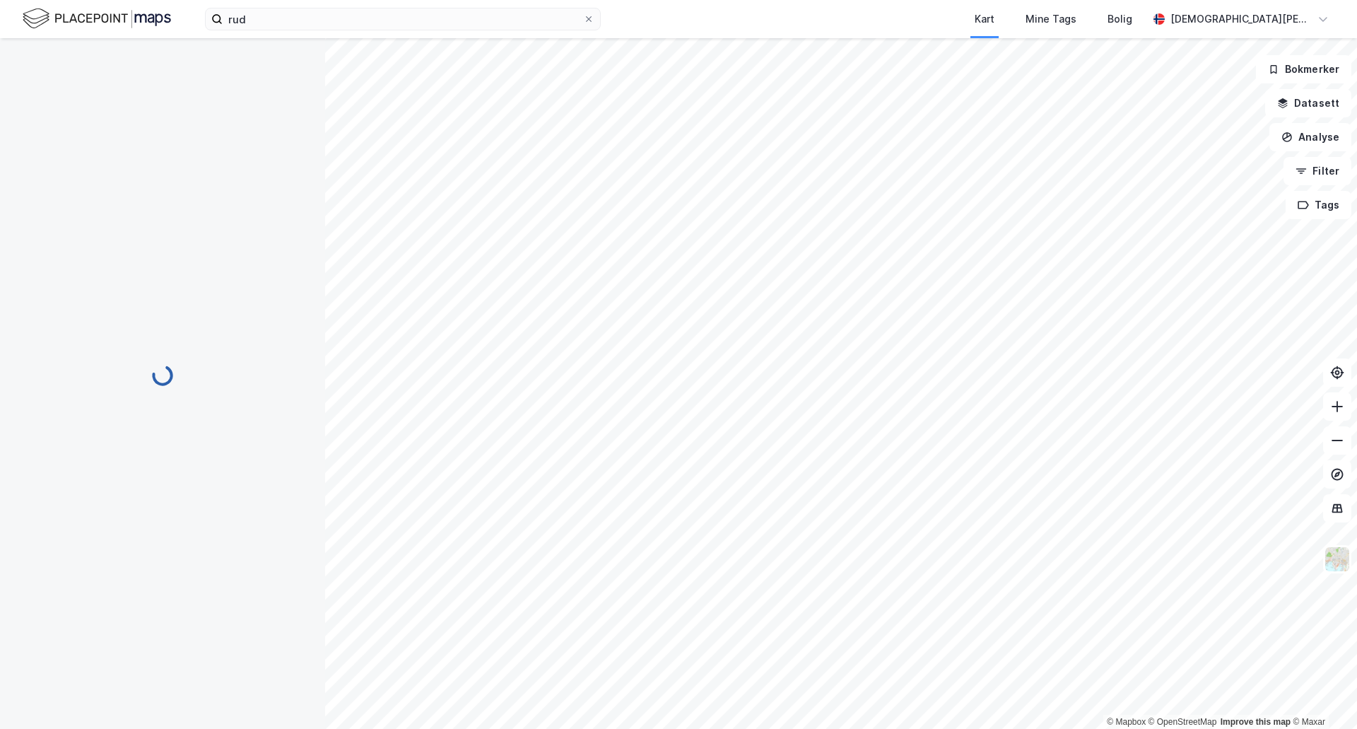
scroll to position [1, 0]
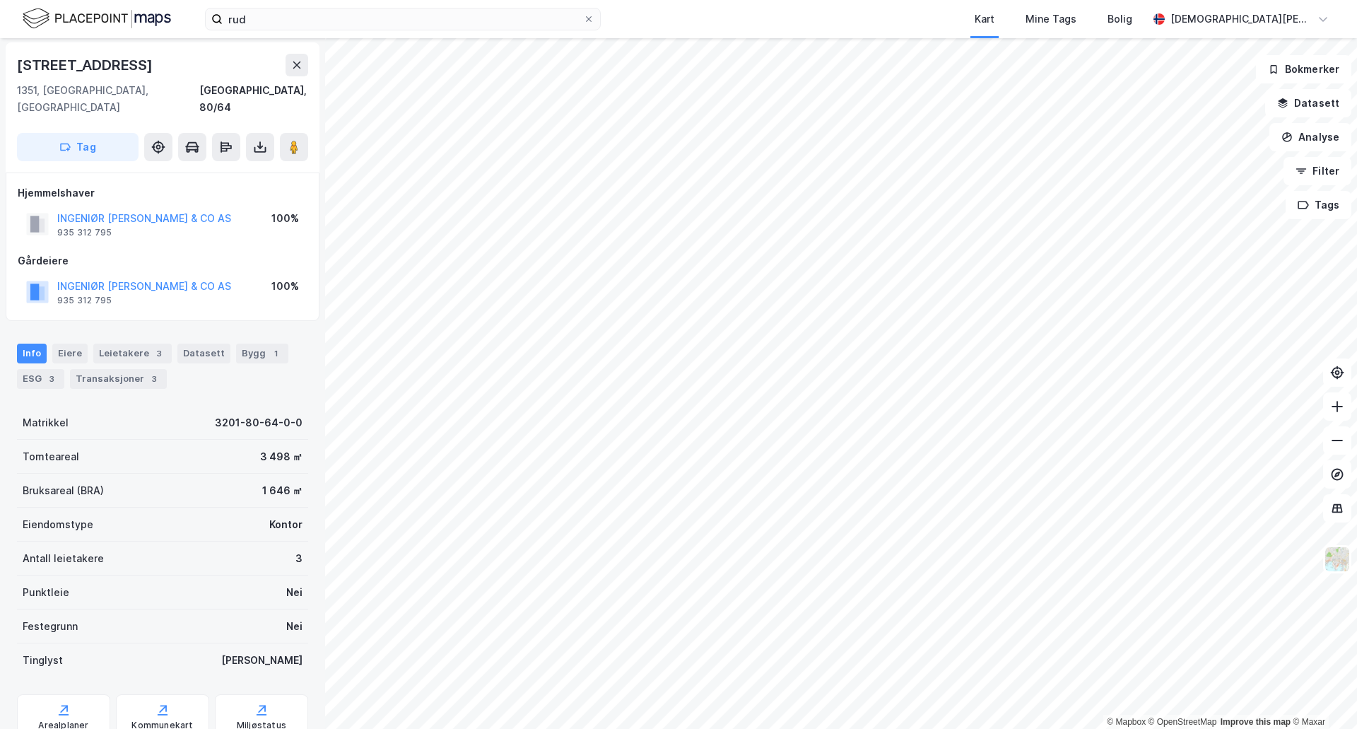
scroll to position [1, 0]
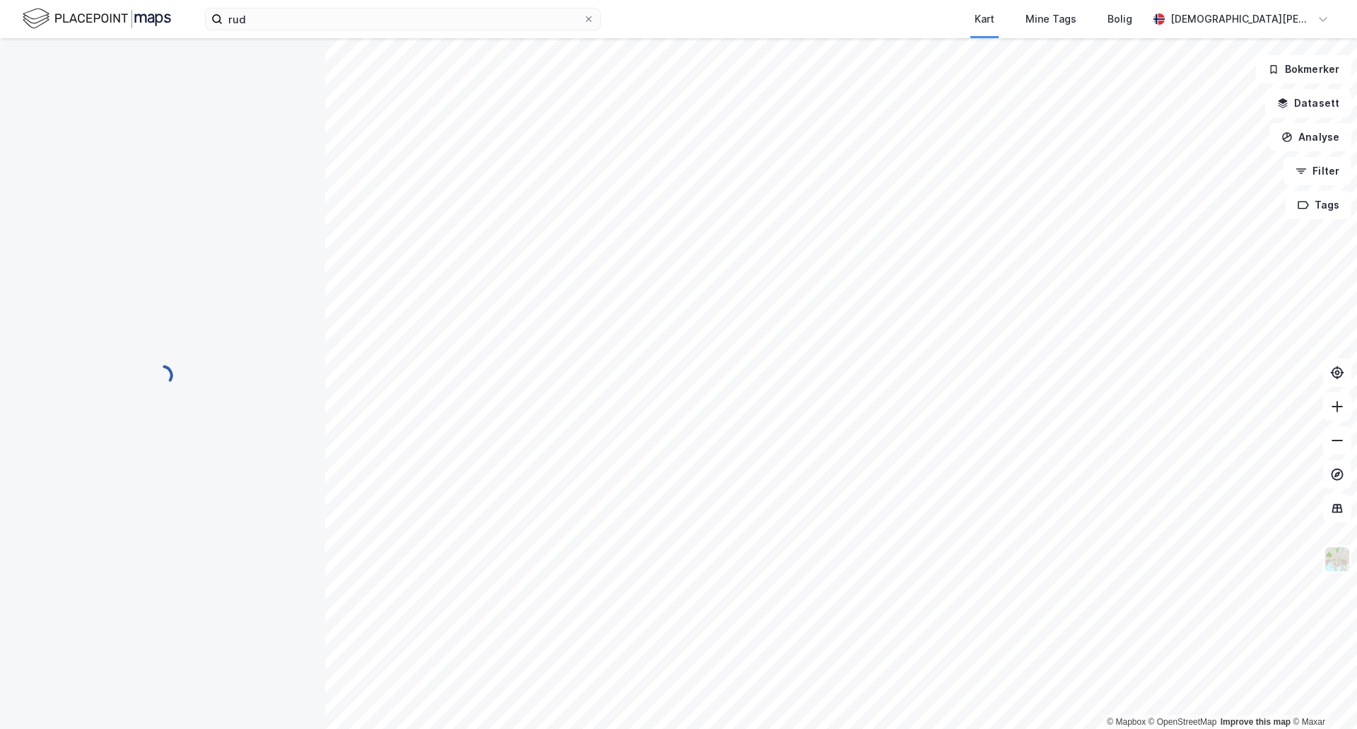
scroll to position [1, 0]
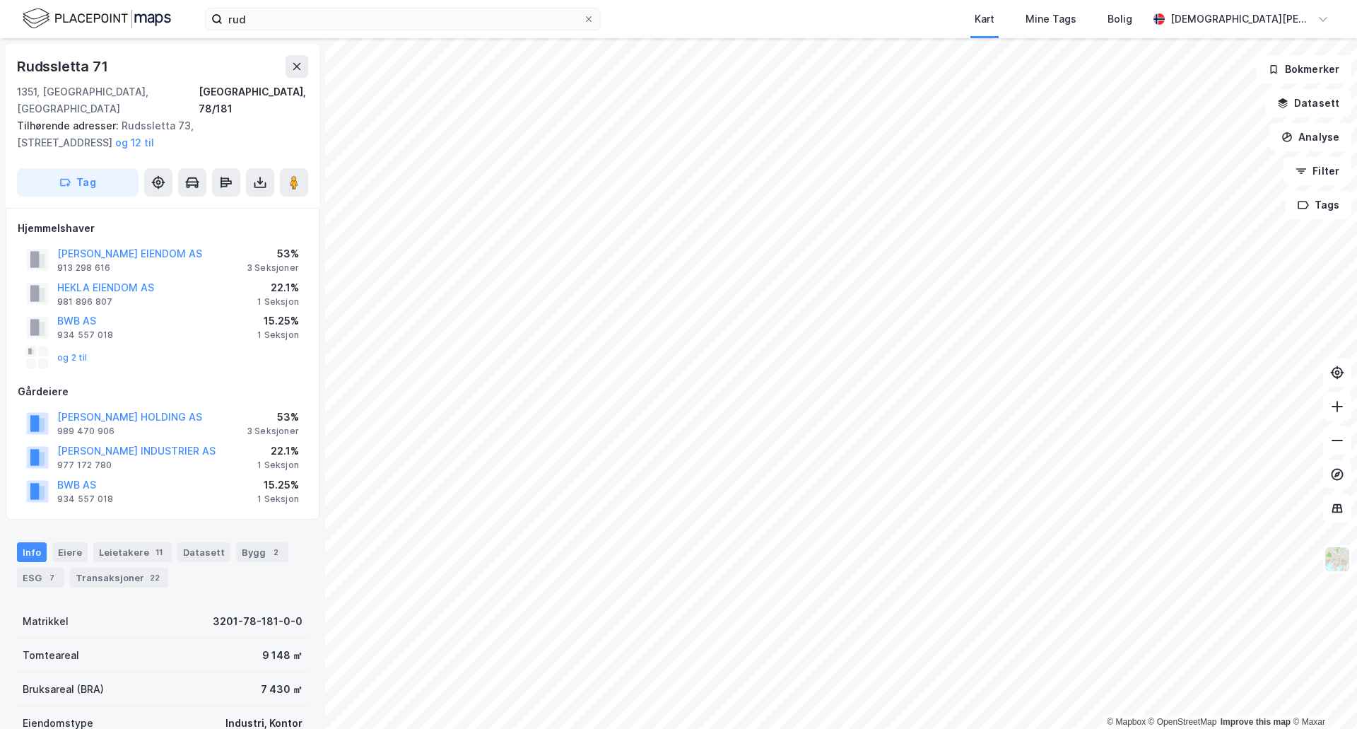
scroll to position [1, 0]
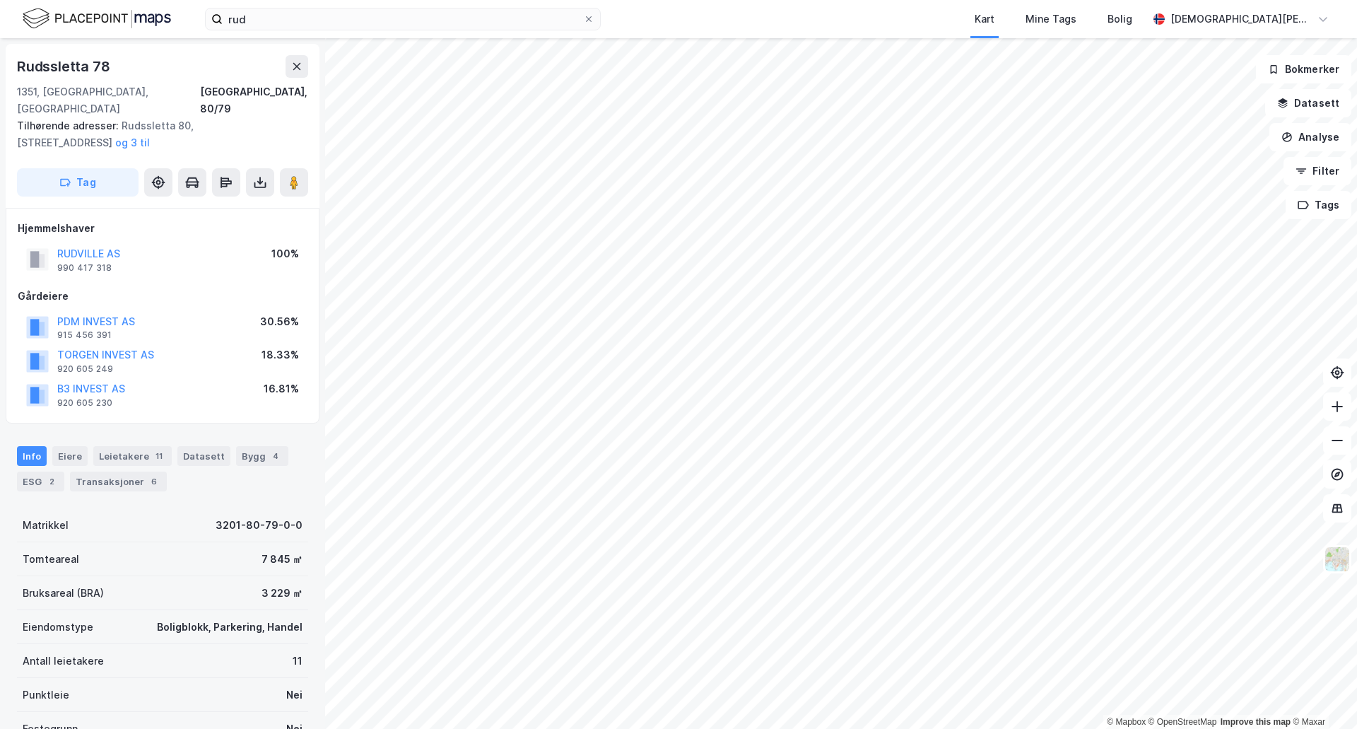
scroll to position [1, 0]
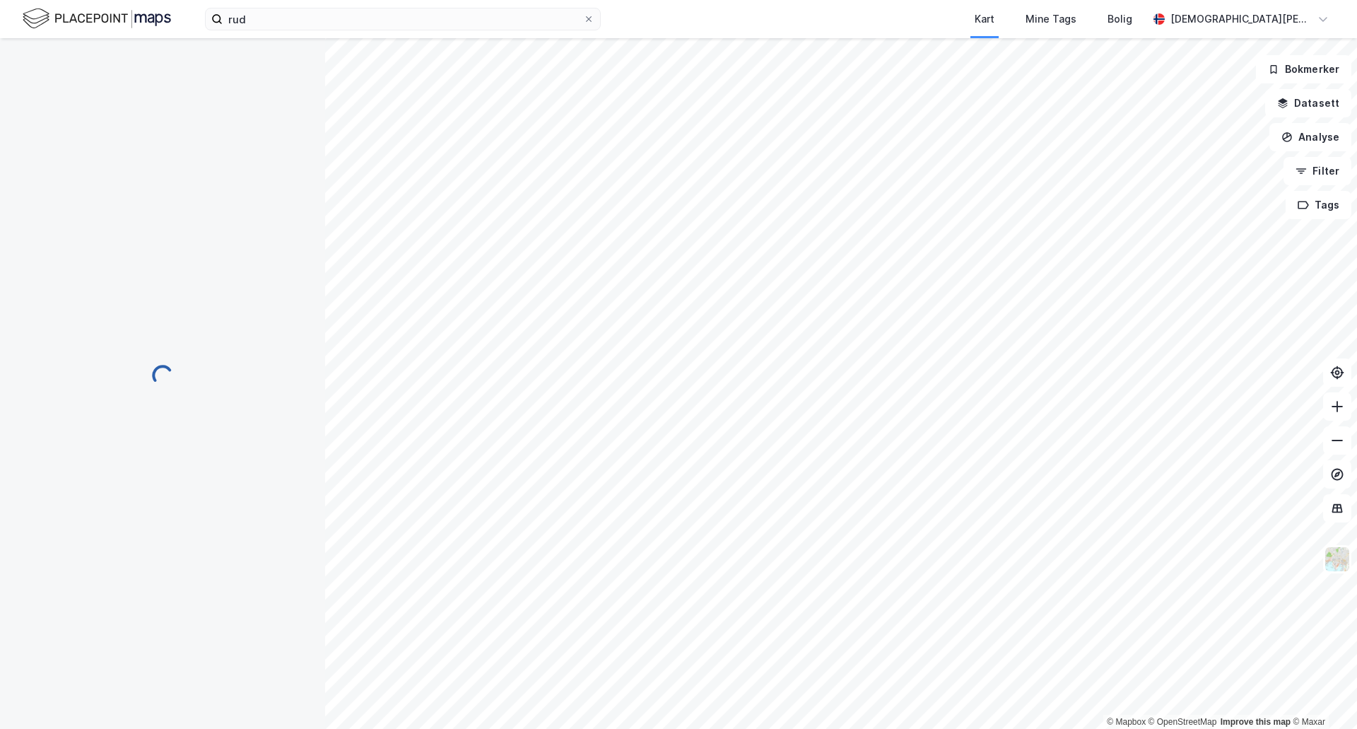
scroll to position [1, 0]
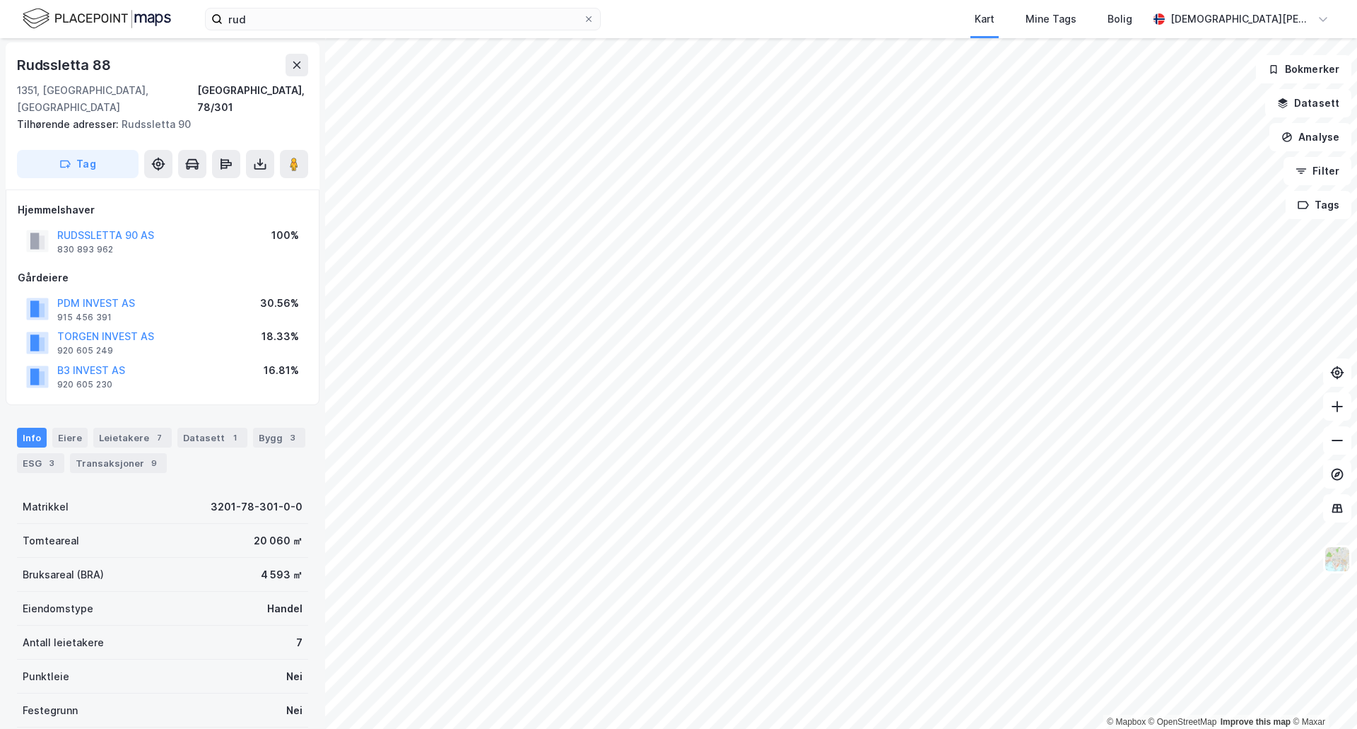
scroll to position [1, 0]
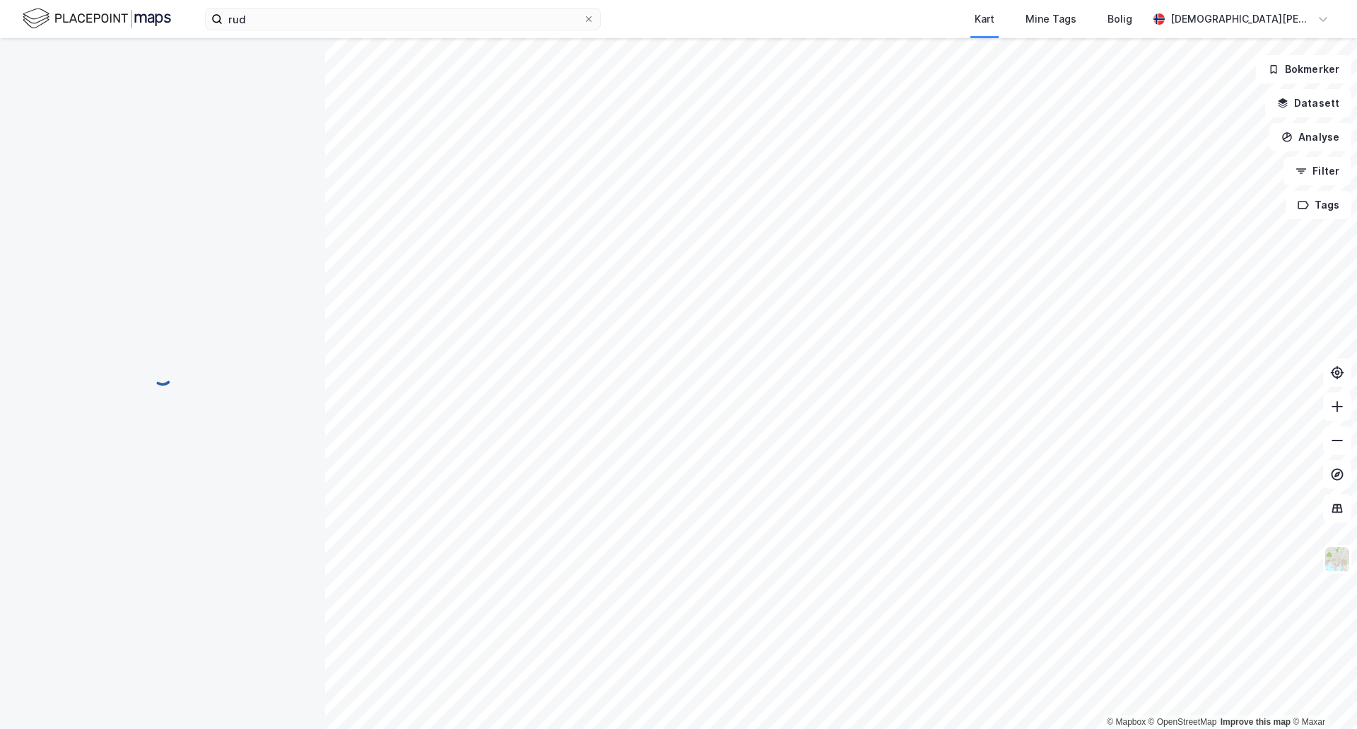
scroll to position [1, 0]
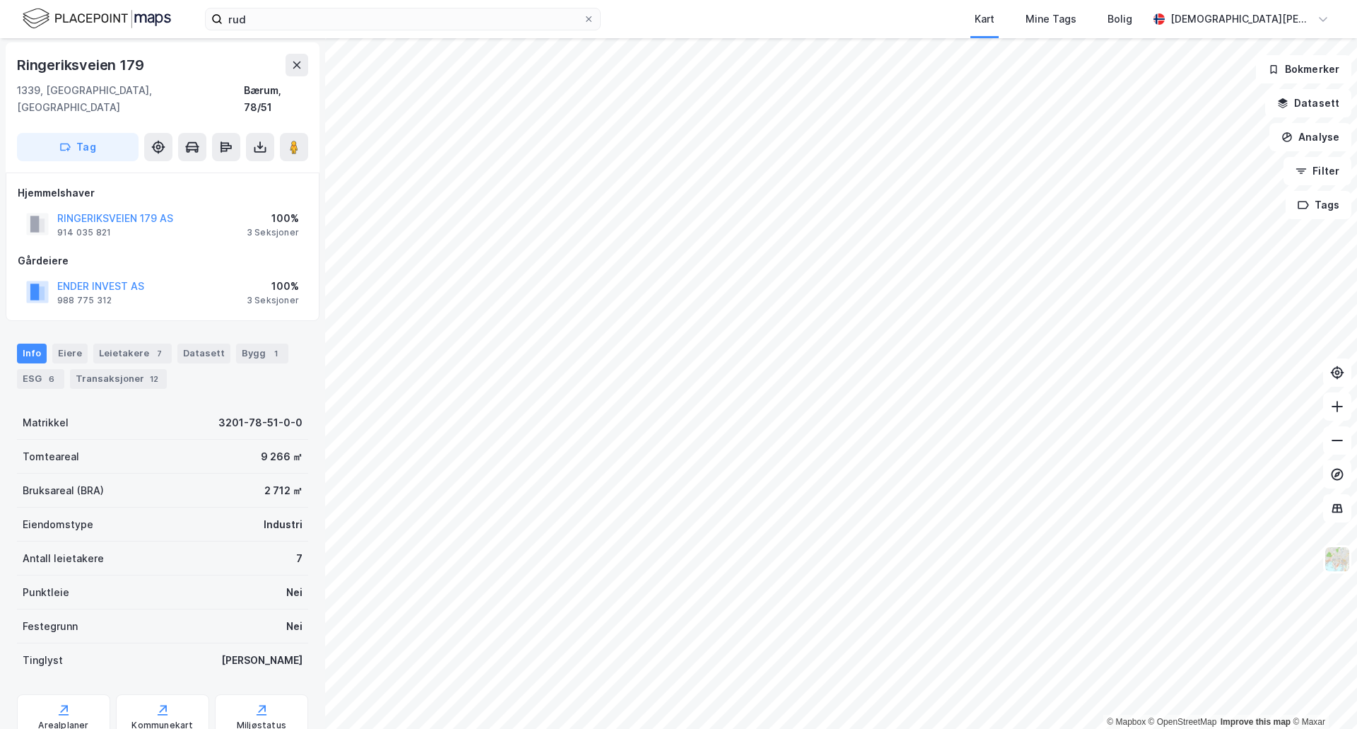
scroll to position [1, 0]
click at [66, 344] on div "Eiere" at bounding box center [69, 354] width 35 height 20
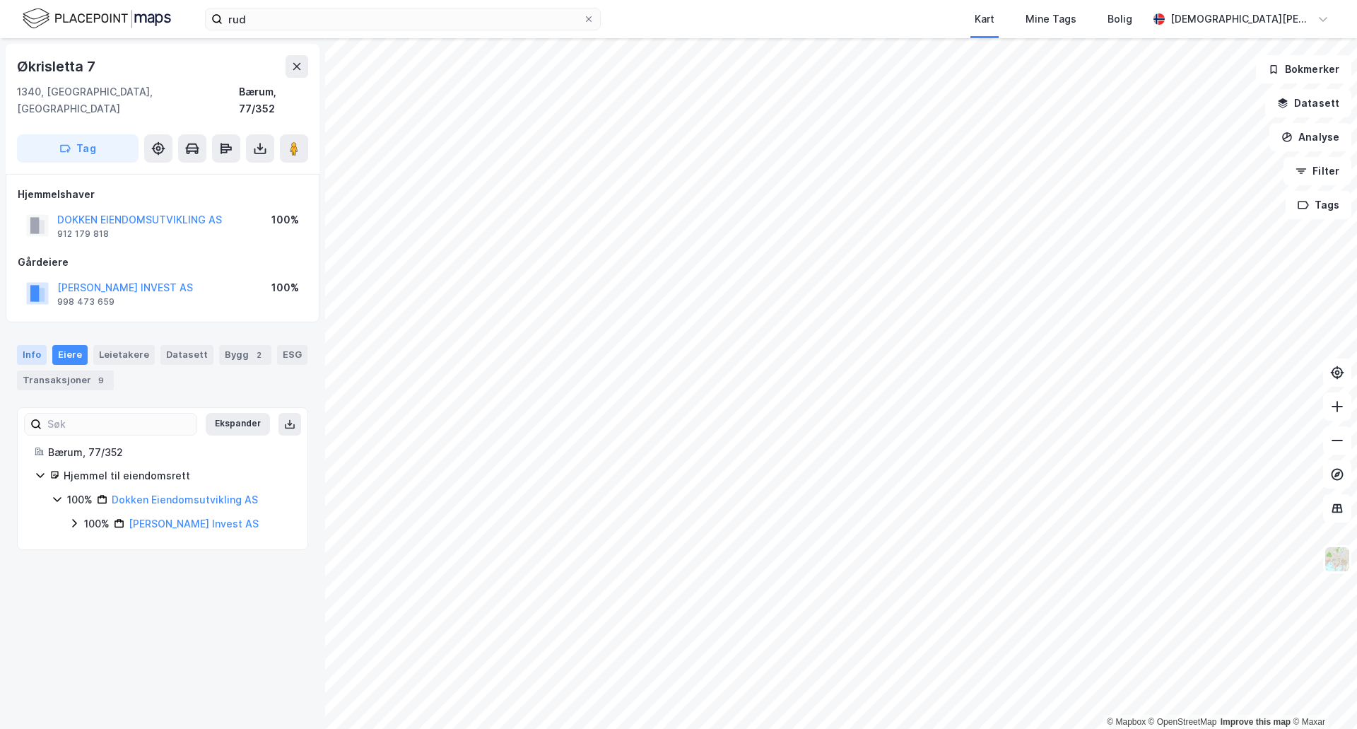
click at [33, 345] on div "Info" at bounding box center [32, 355] width 30 height 20
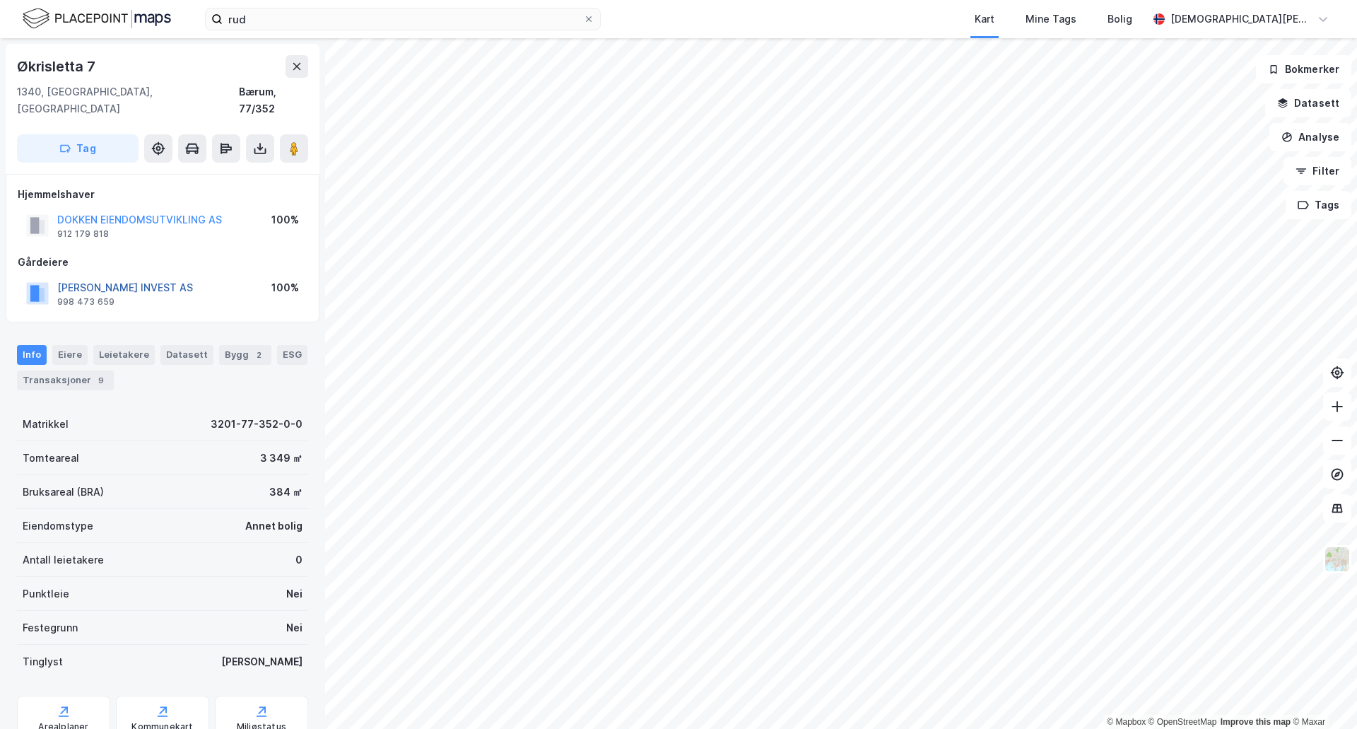
click at [0, 0] on button "[PERSON_NAME] INVEST AS" at bounding box center [0, 0] width 0 height 0
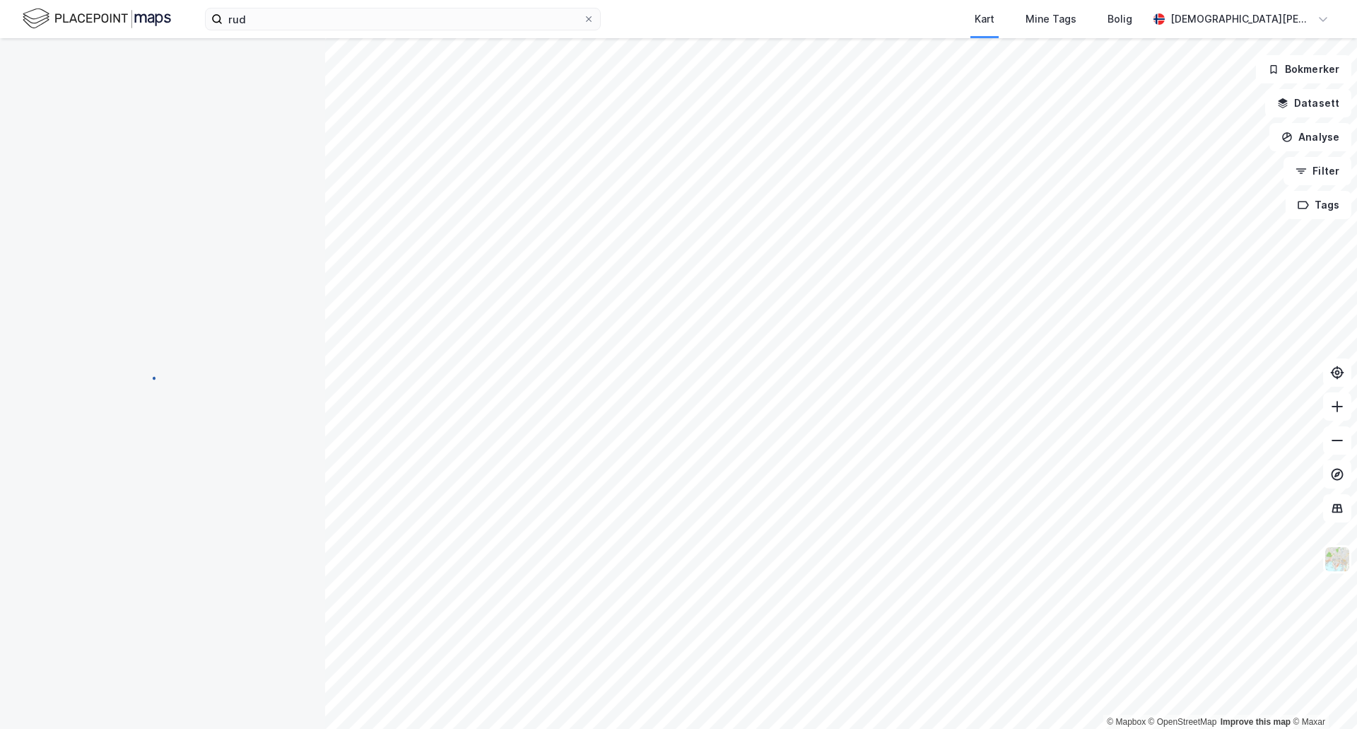
scroll to position [1, 0]
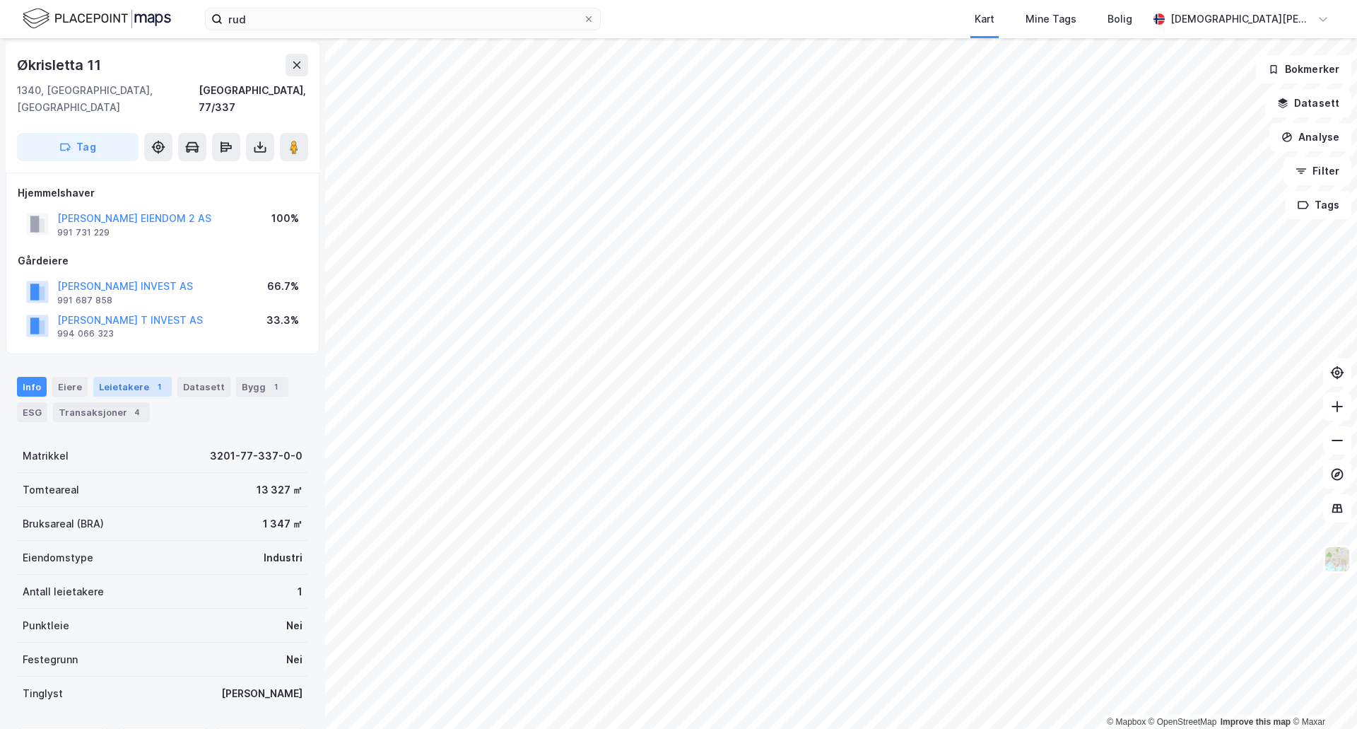
click at [113, 377] on div "Leietakere 1" at bounding box center [132, 387] width 78 height 20
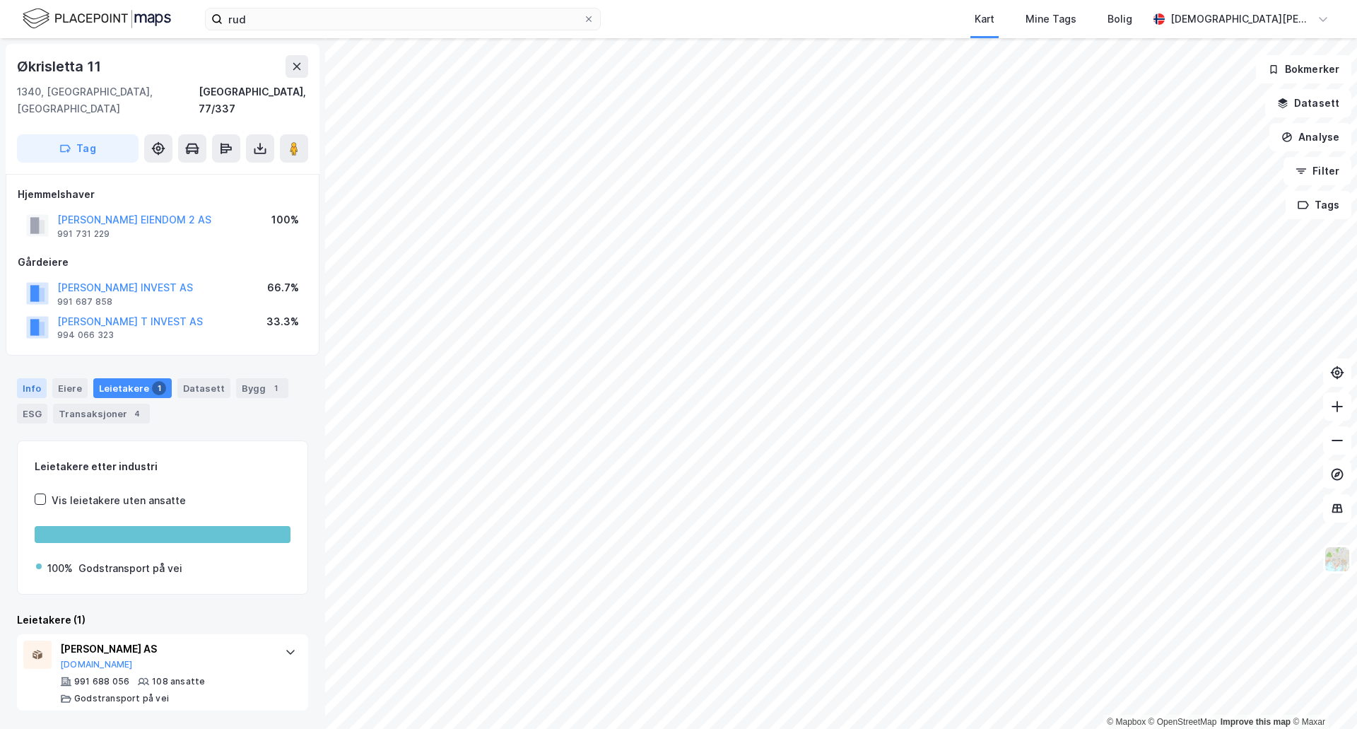
click at [42, 378] on div "Info" at bounding box center [32, 388] width 30 height 20
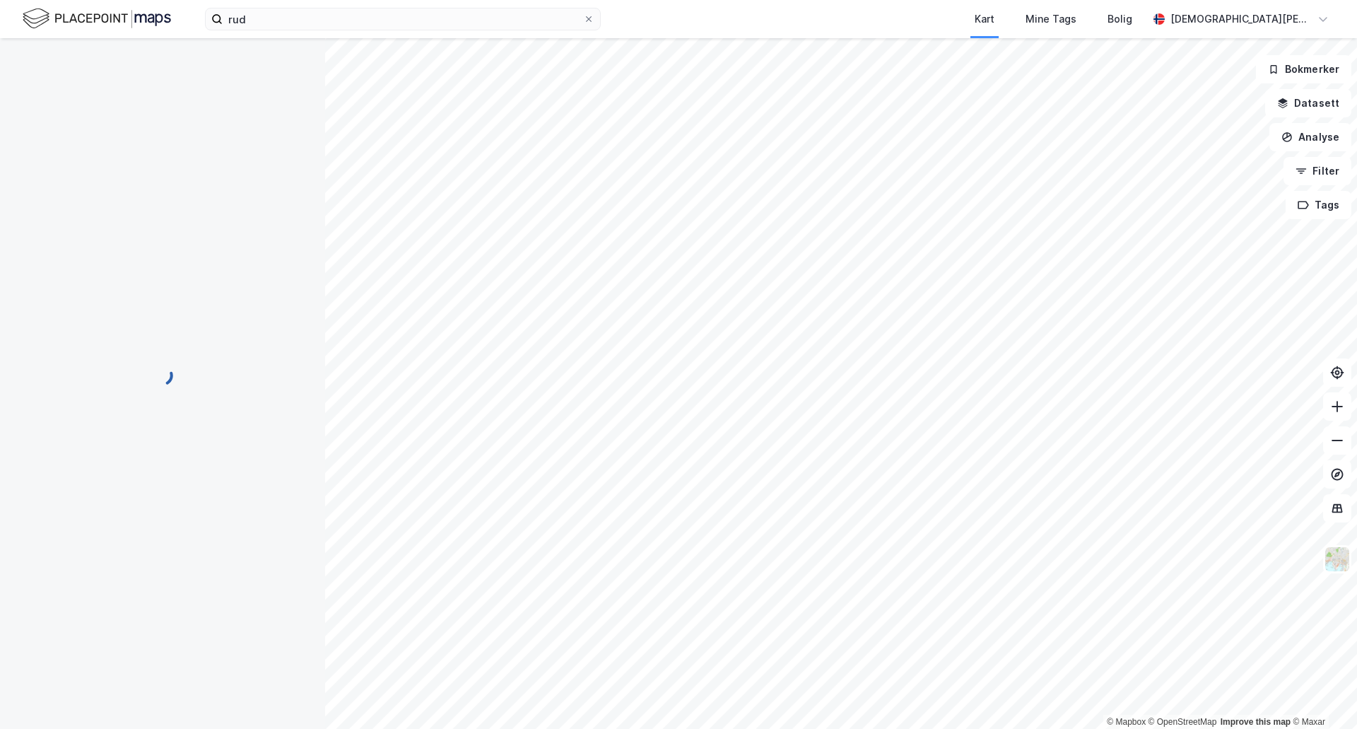
scroll to position [1, 0]
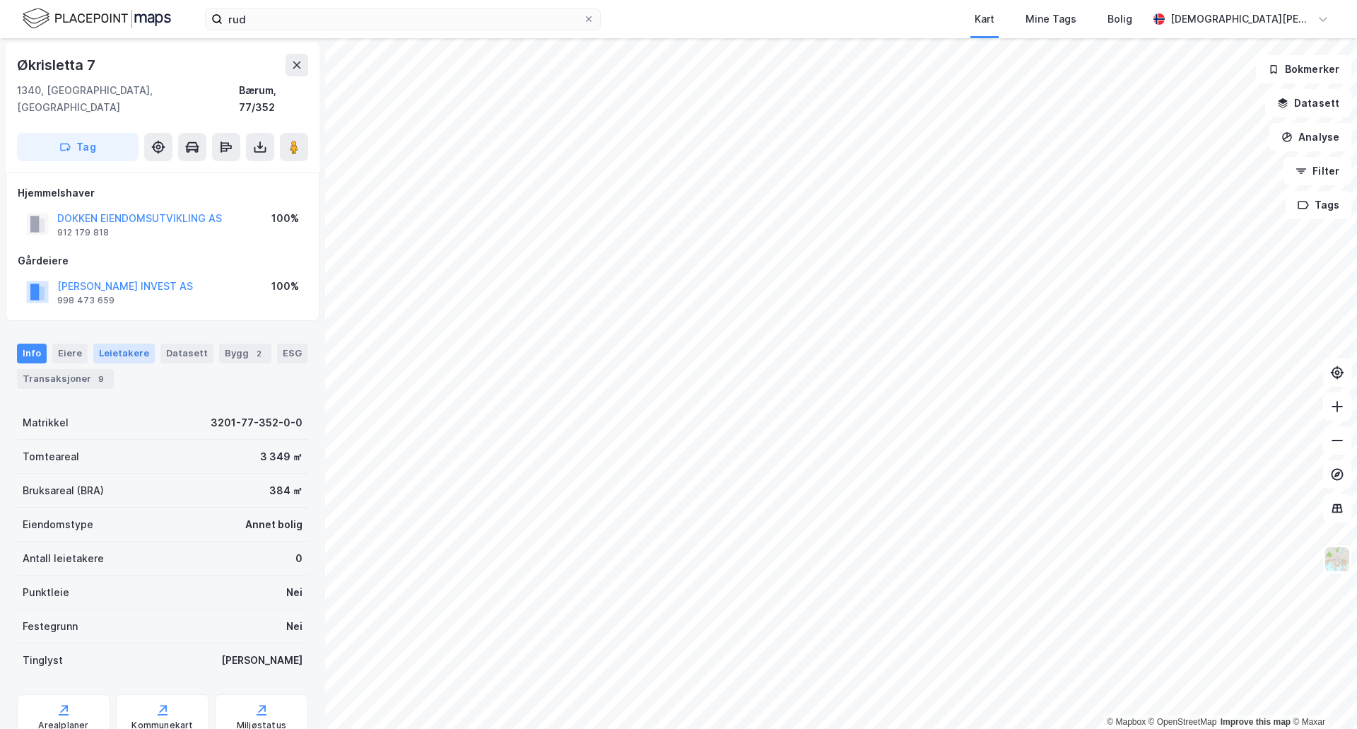
click at [125, 344] on div "Leietakere" at bounding box center [124, 354] width 62 height 20
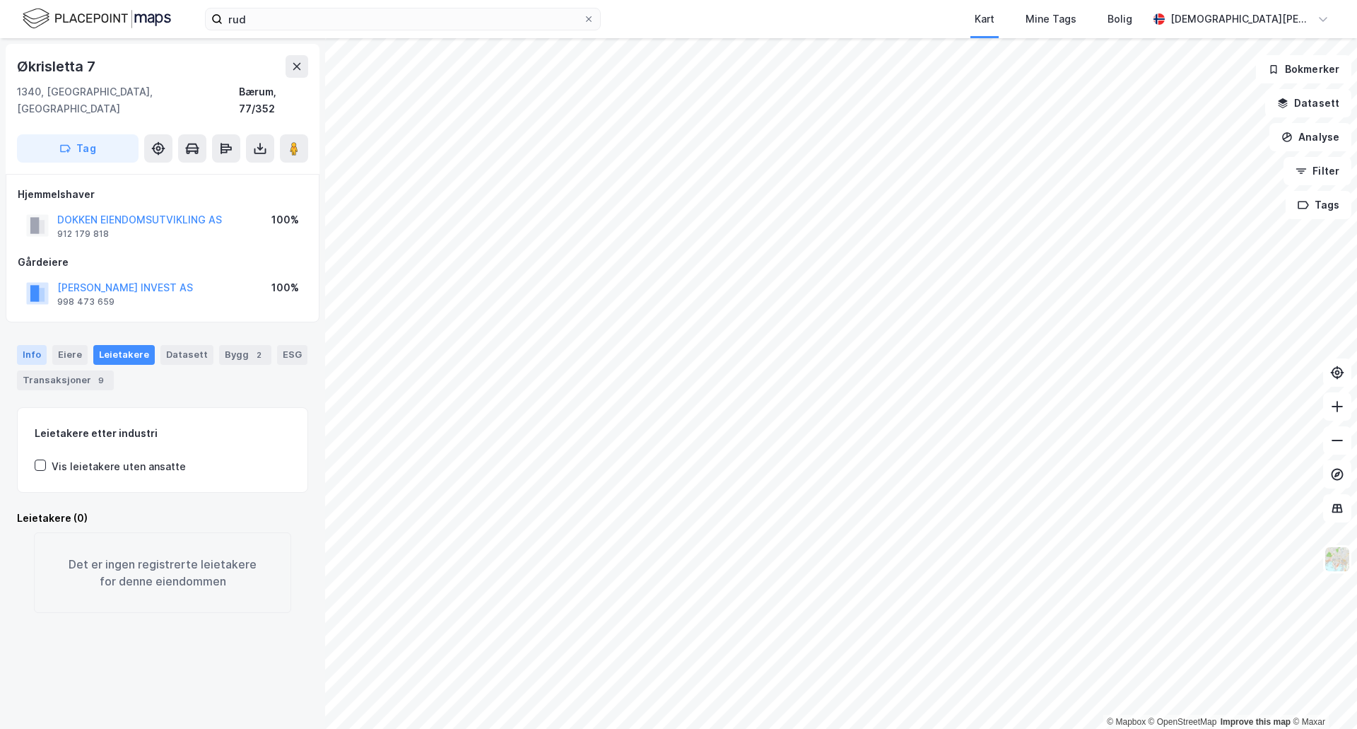
click at [27, 345] on div "Info" at bounding box center [32, 355] width 30 height 20
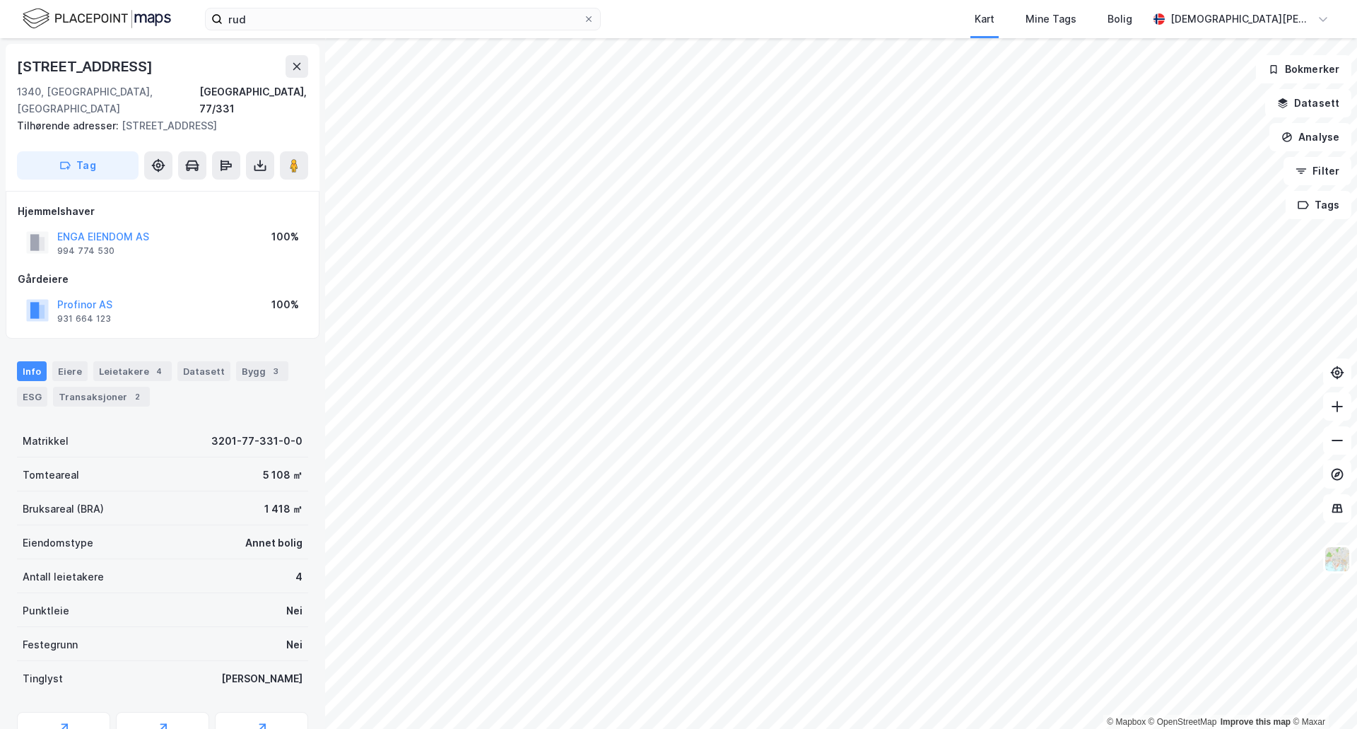
scroll to position [1, 0]
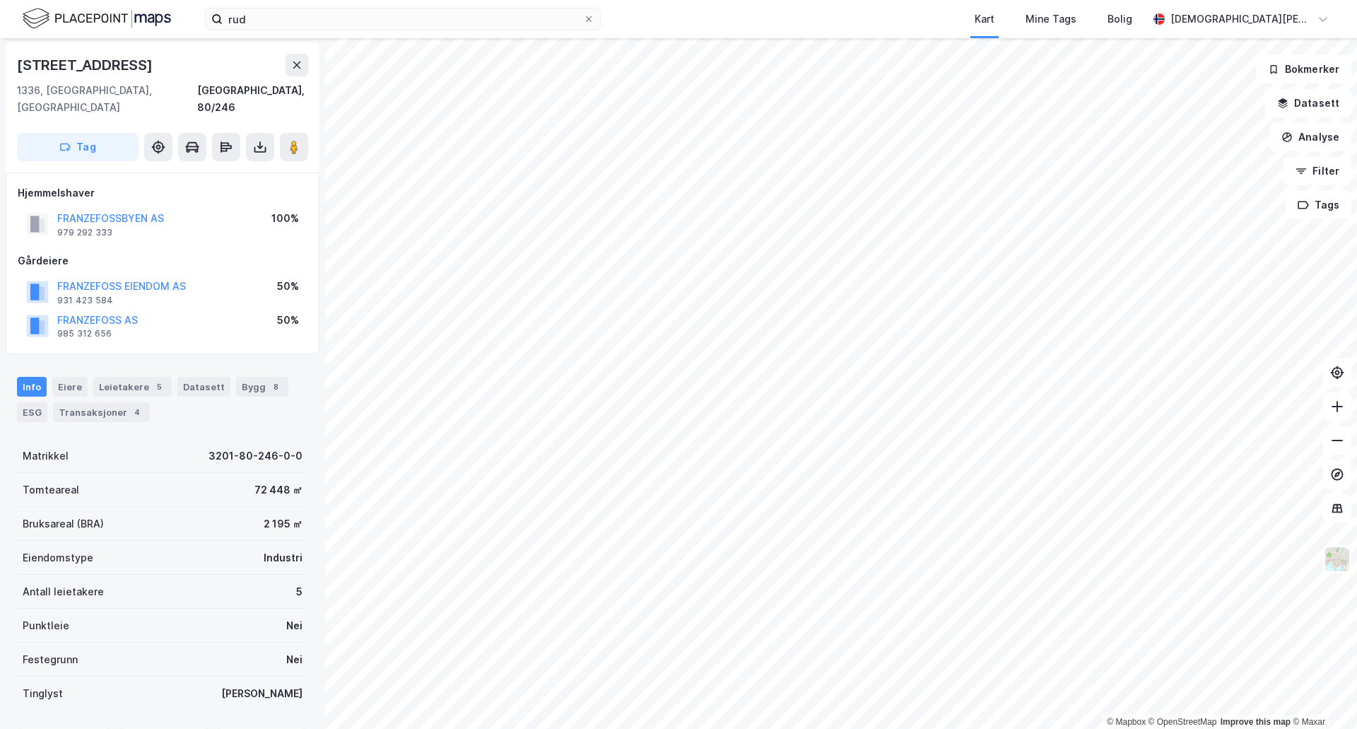
scroll to position [1, 0]
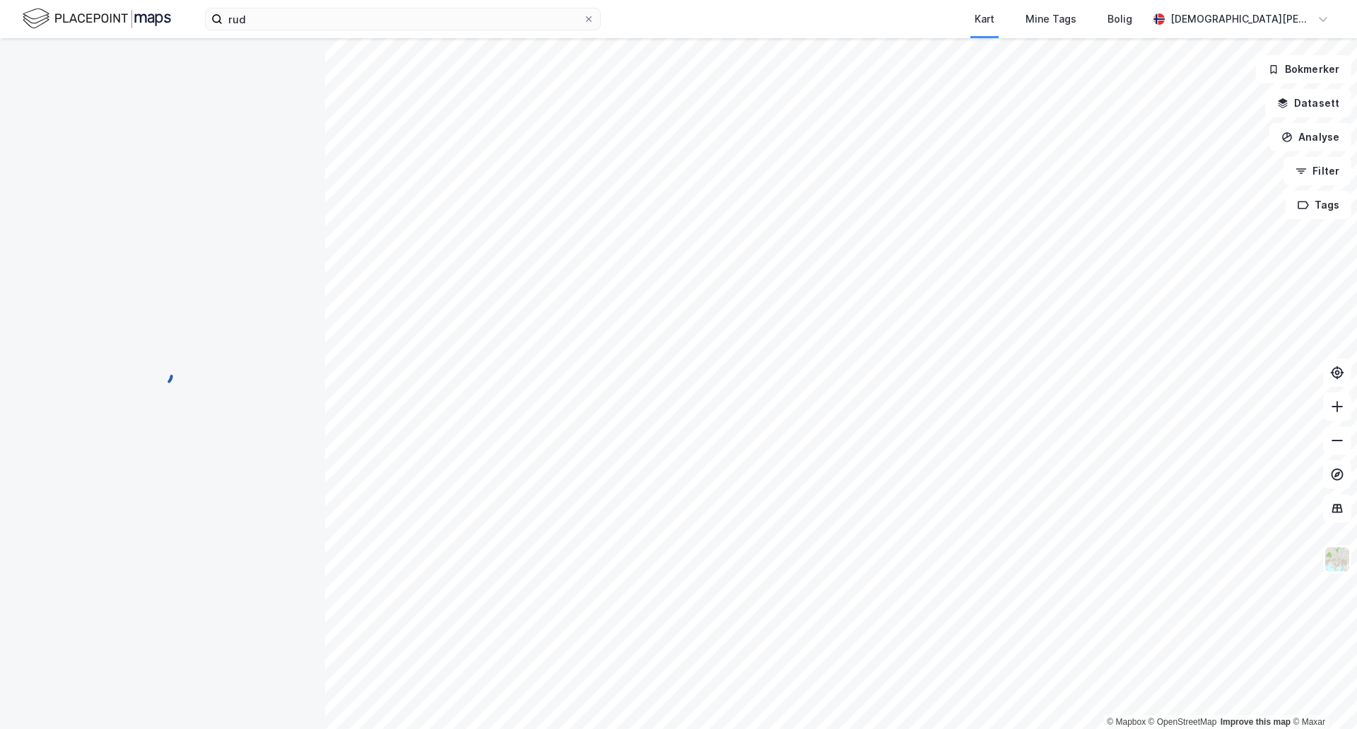
scroll to position [1, 0]
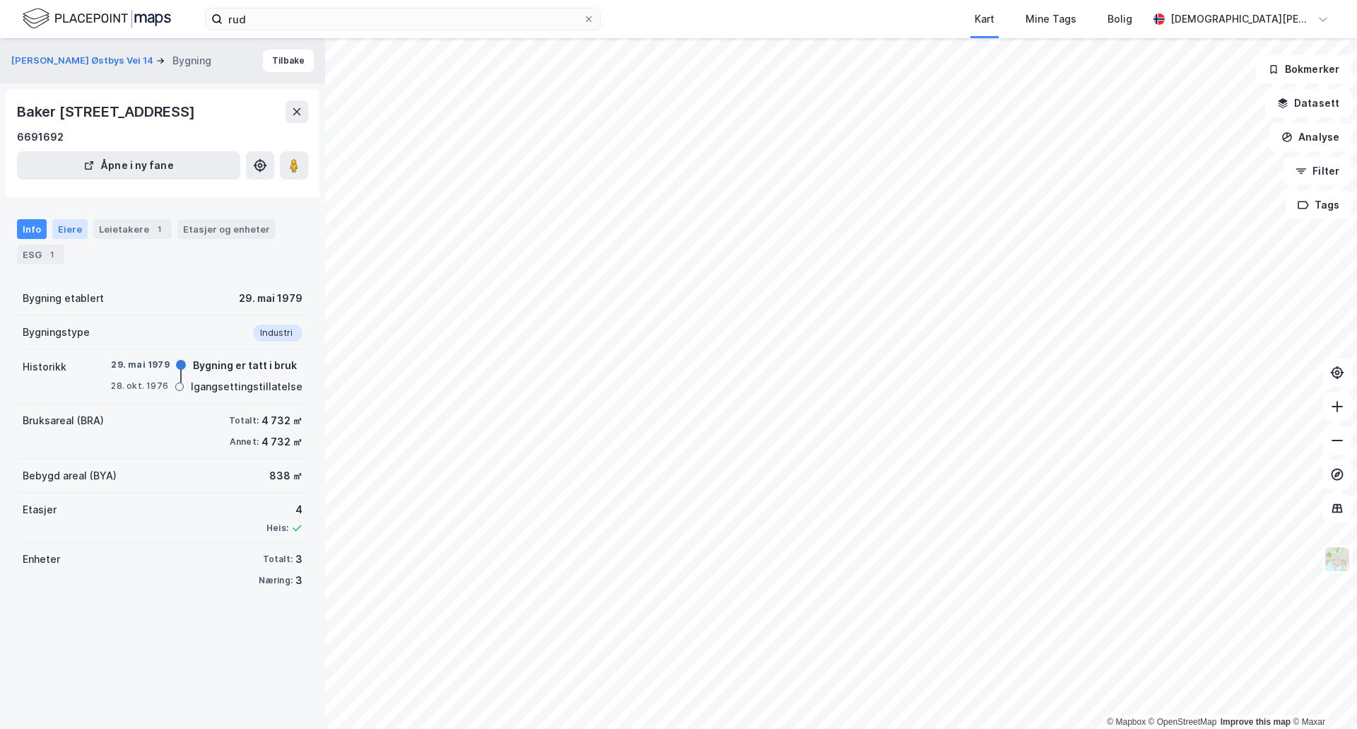
click at [58, 229] on div "Eiere" at bounding box center [69, 229] width 35 height 20
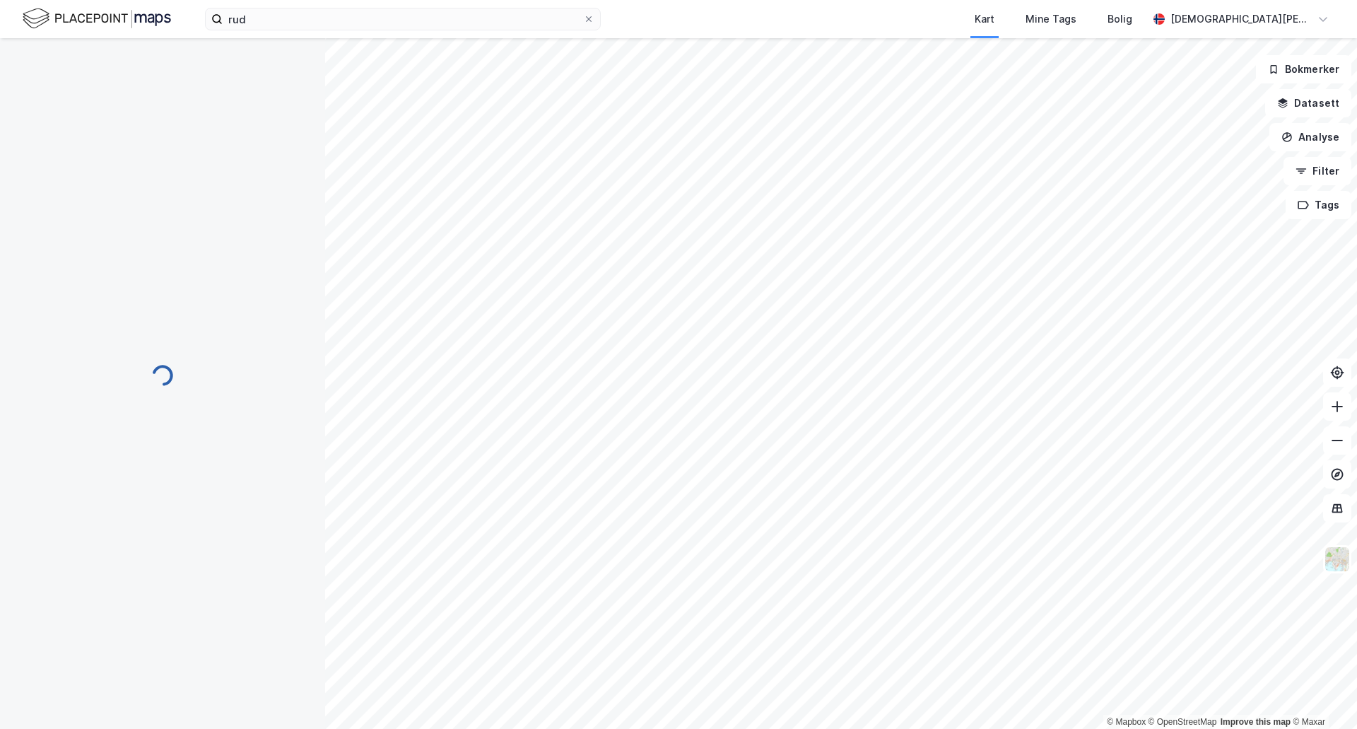
scroll to position [1, 0]
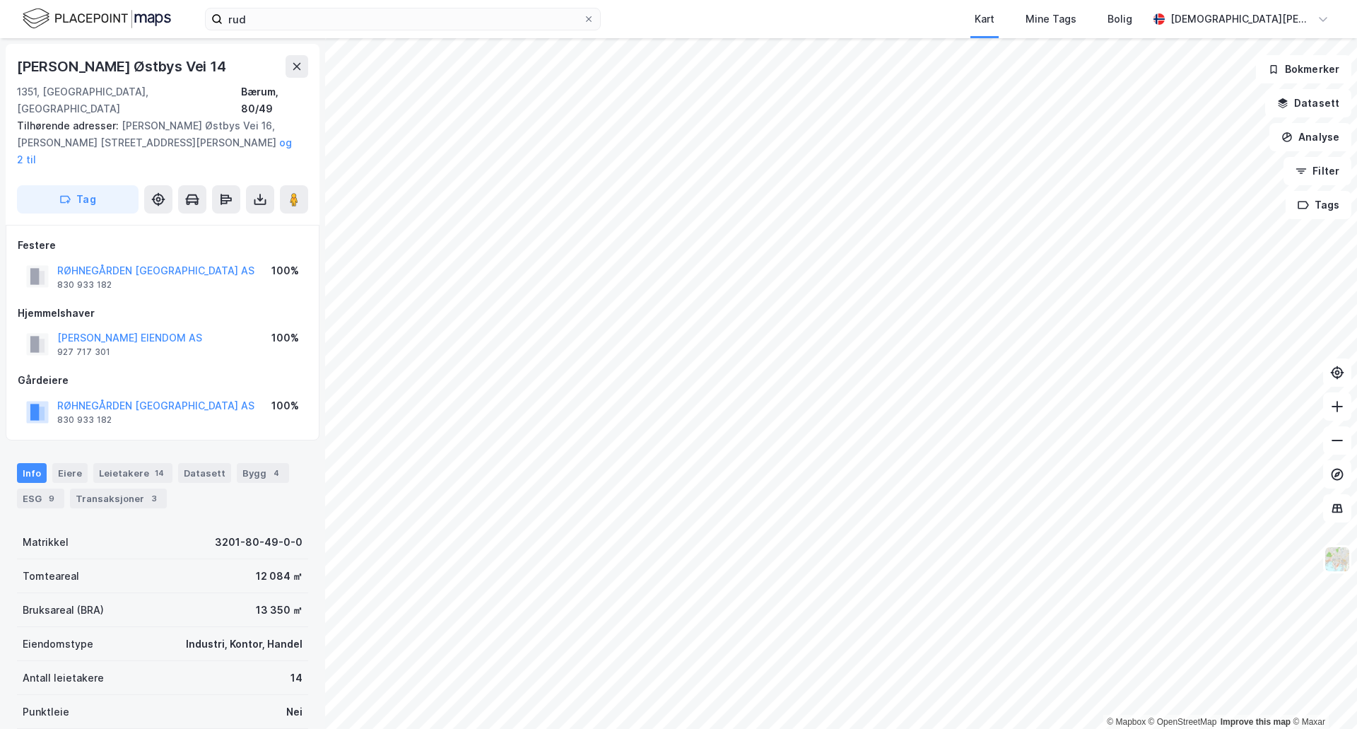
scroll to position [1, 0]
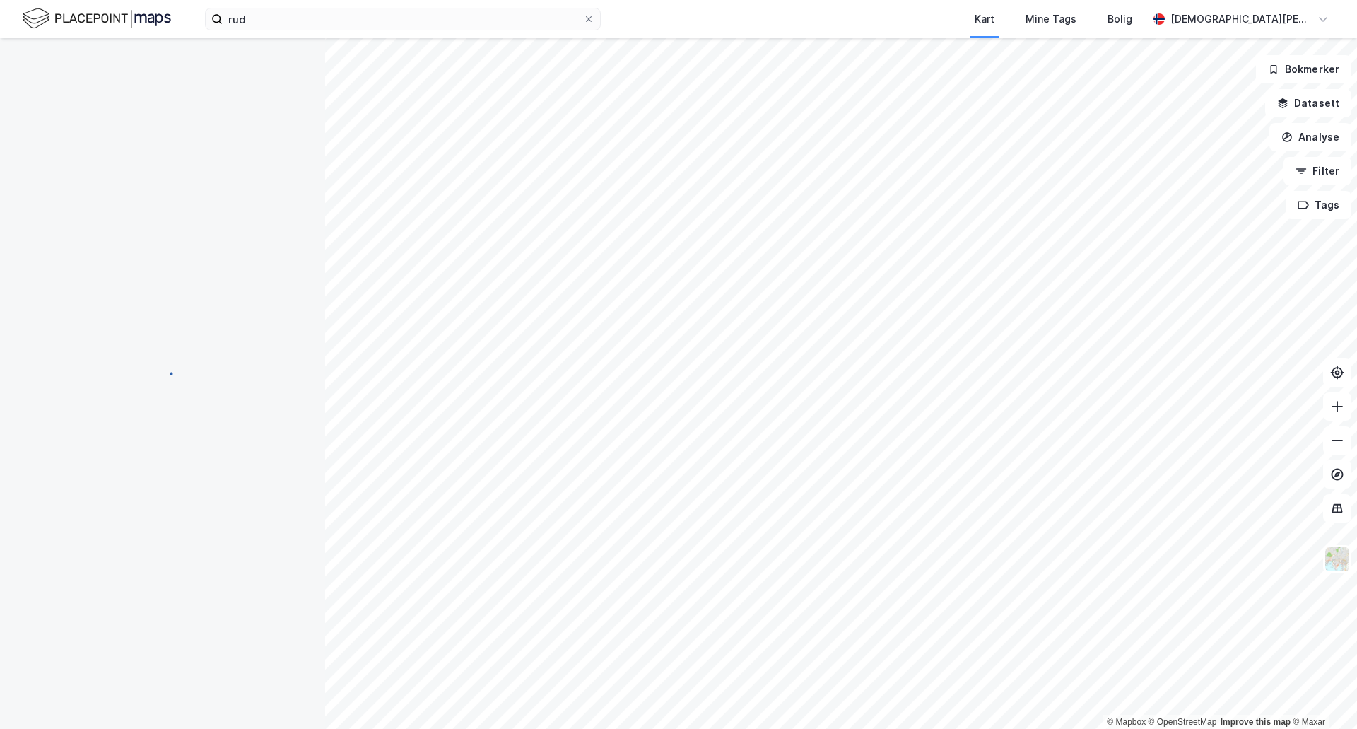
scroll to position [1, 0]
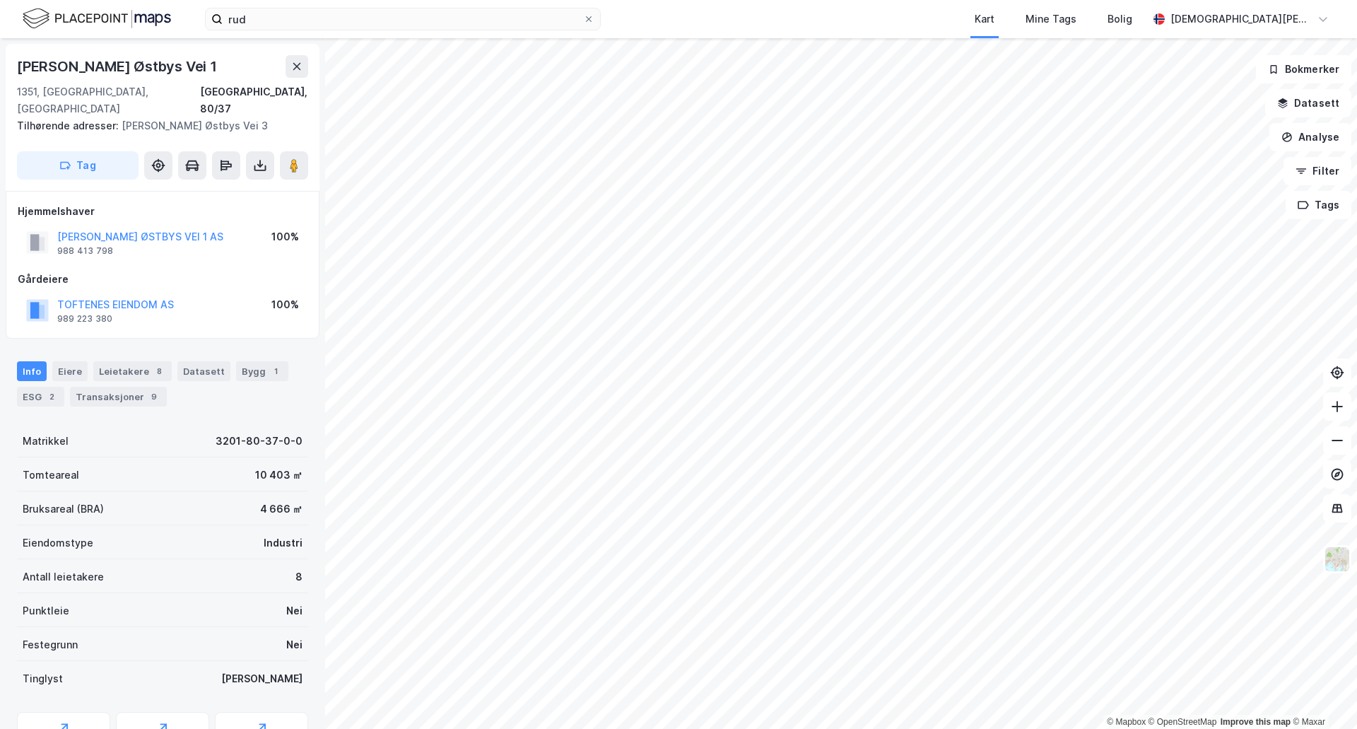
scroll to position [1, 0]
click at [110, 360] on div "Leietakere 8" at bounding box center [132, 370] width 78 height 20
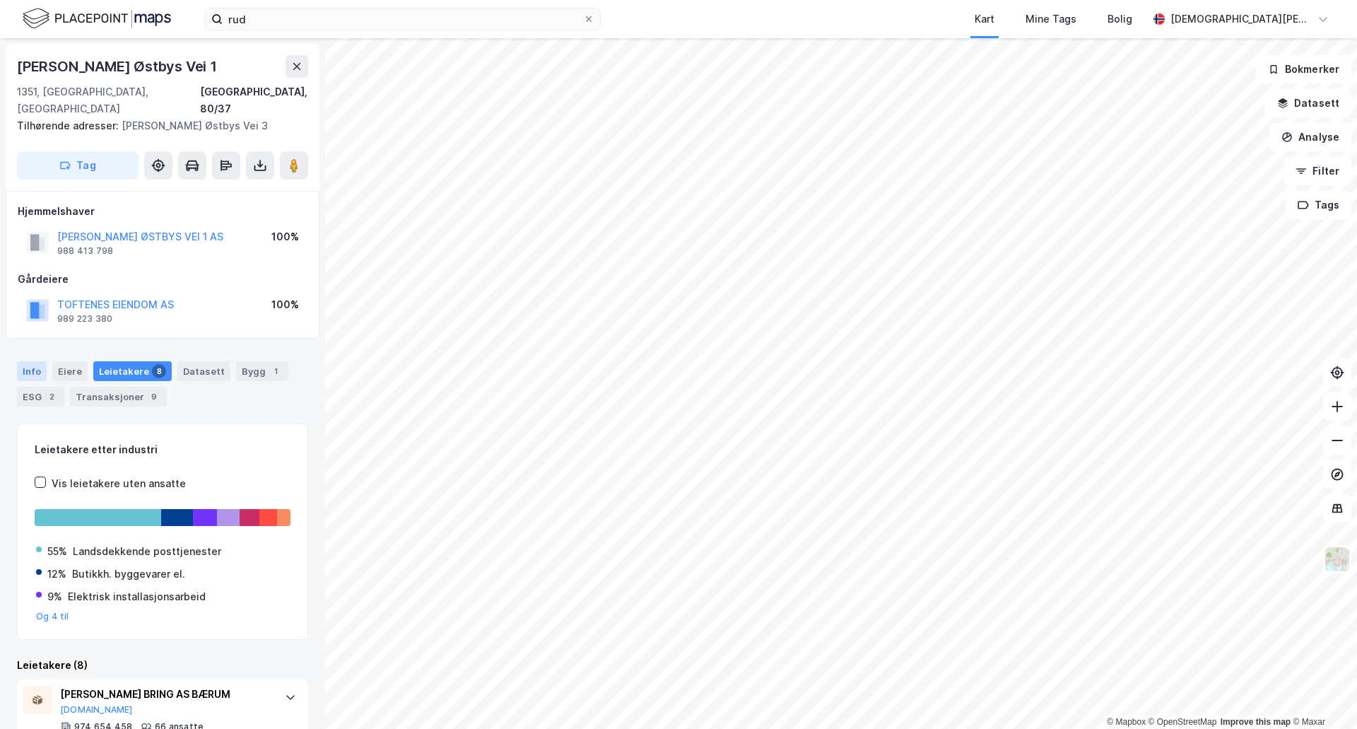
click at [27, 361] on div "Info" at bounding box center [32, 371] width 30 height 20
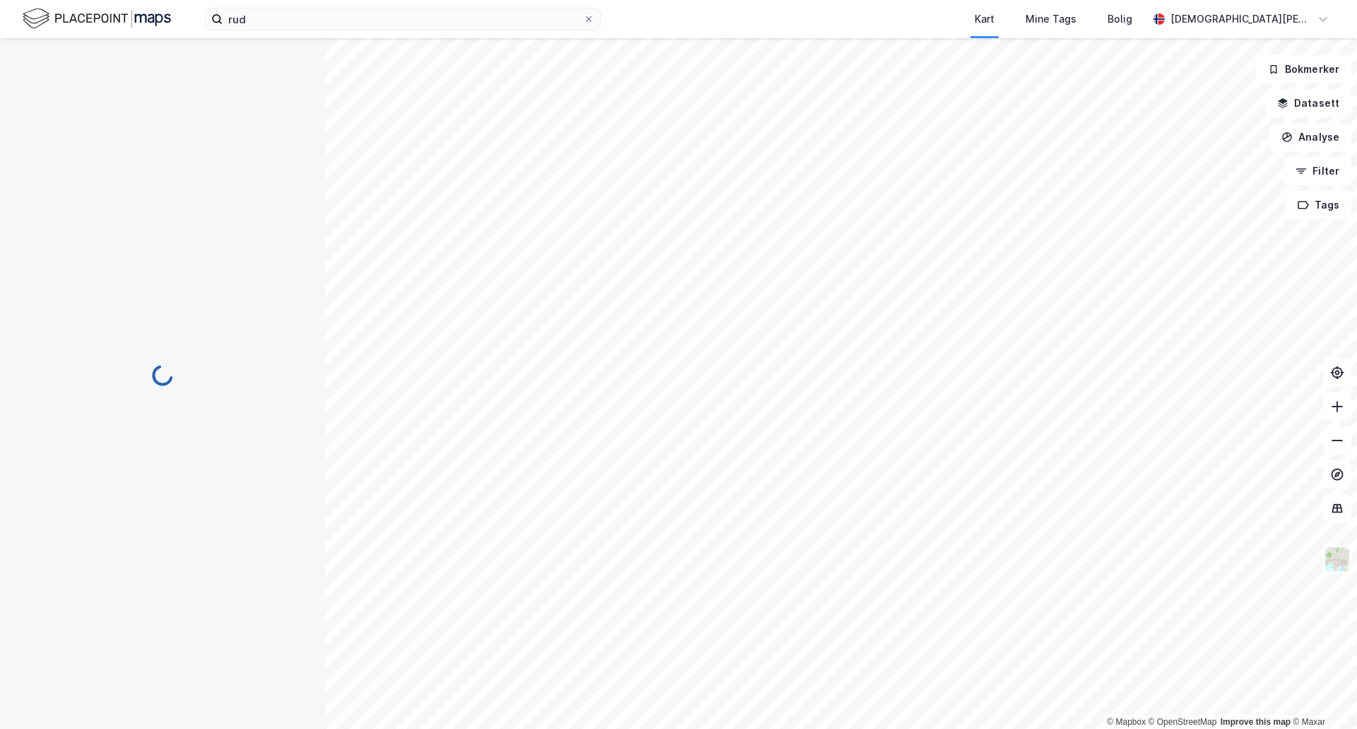
scroll to position [2, 0]
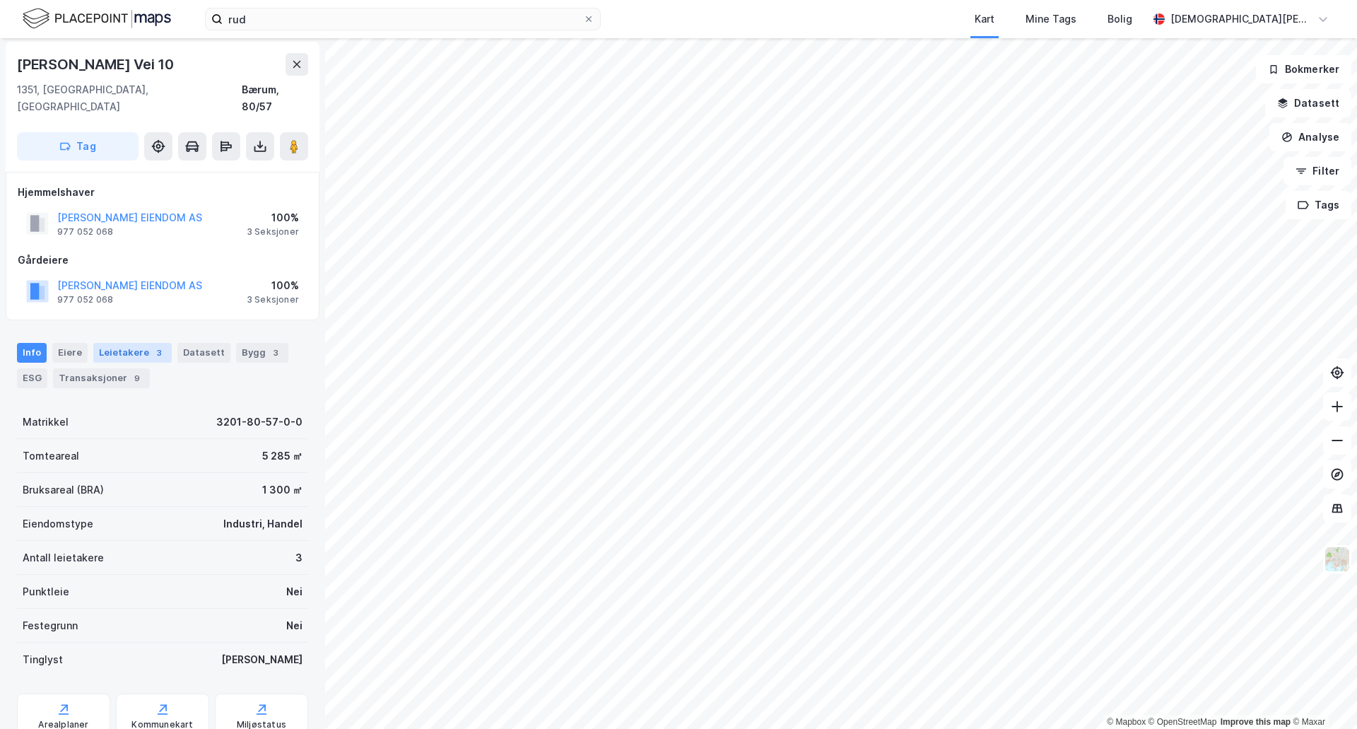
click at [107, 343] on div "Leietakere 3" at bounding box center [132, 353] width 78 height 20
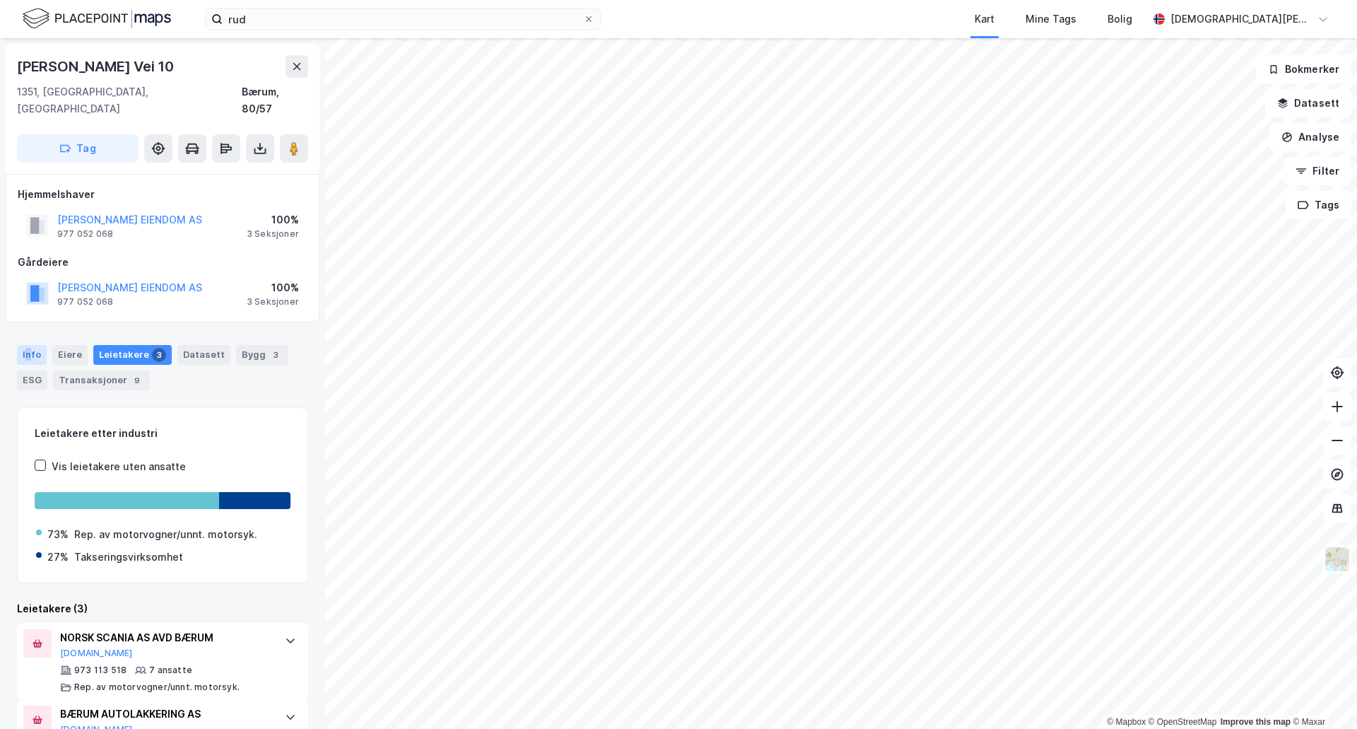
click at [28, 345] on div "Info" at bounding box center [32, 355] width 30 height 20
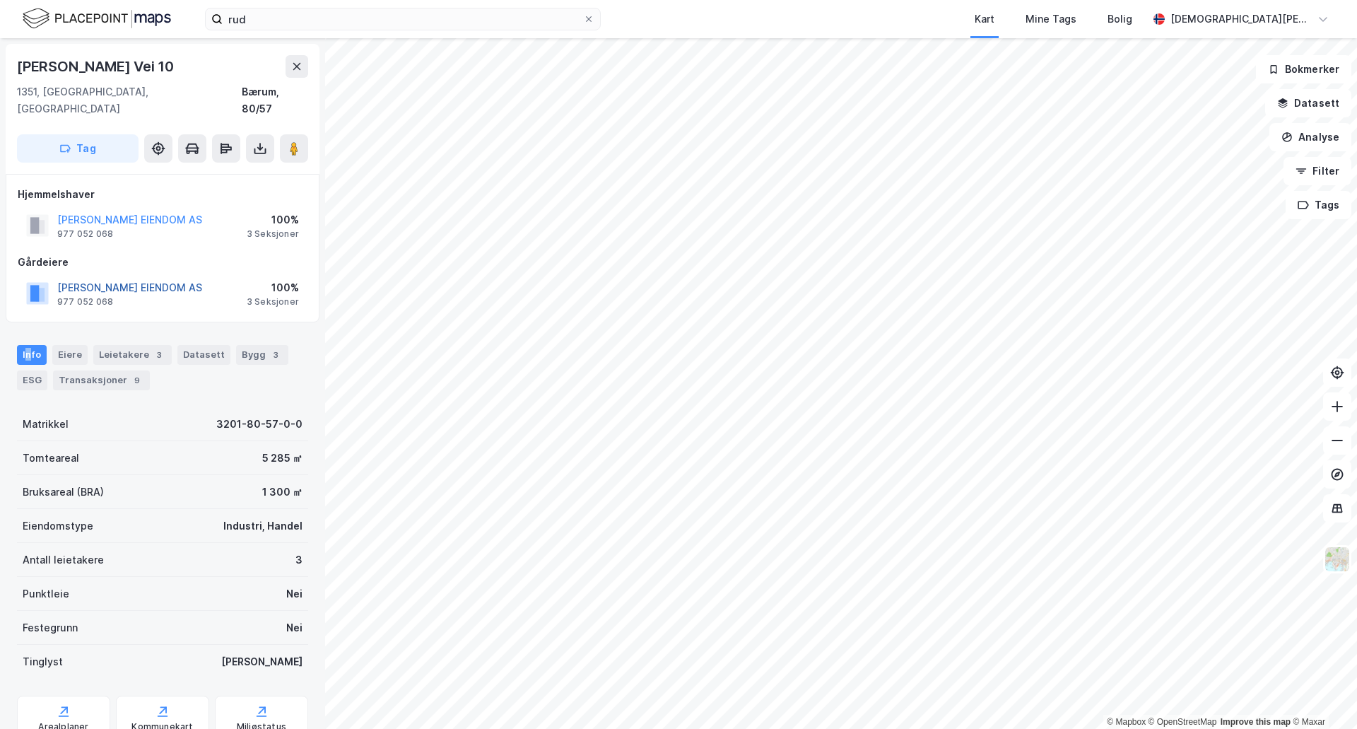
click at [0, 0] on button "[PERSON_NAME] EIENDOM AS" at bounding box center [0, 0] width 0 height 0
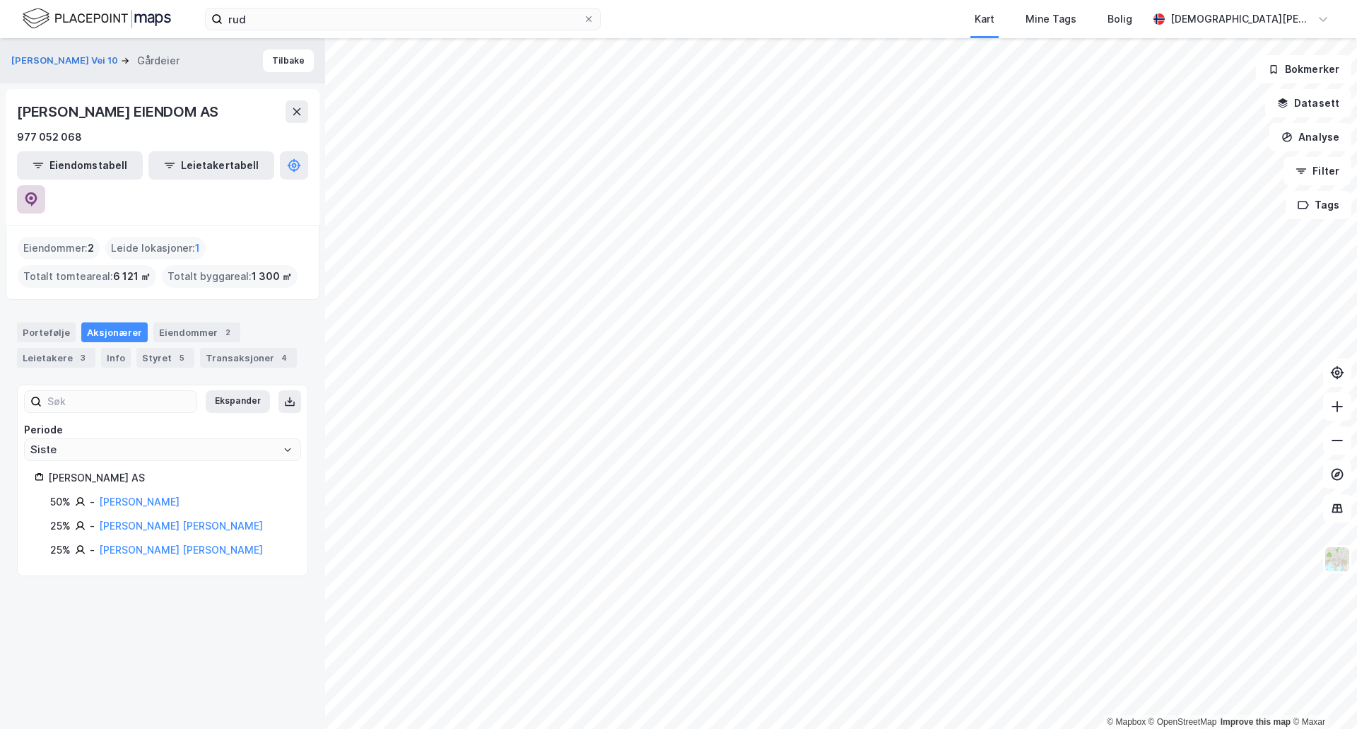
click at [37, 192] on icon at bounding box center [31, 199] width 12 height 14
